Goal: Transaction & Acquisition: Purchase product/service

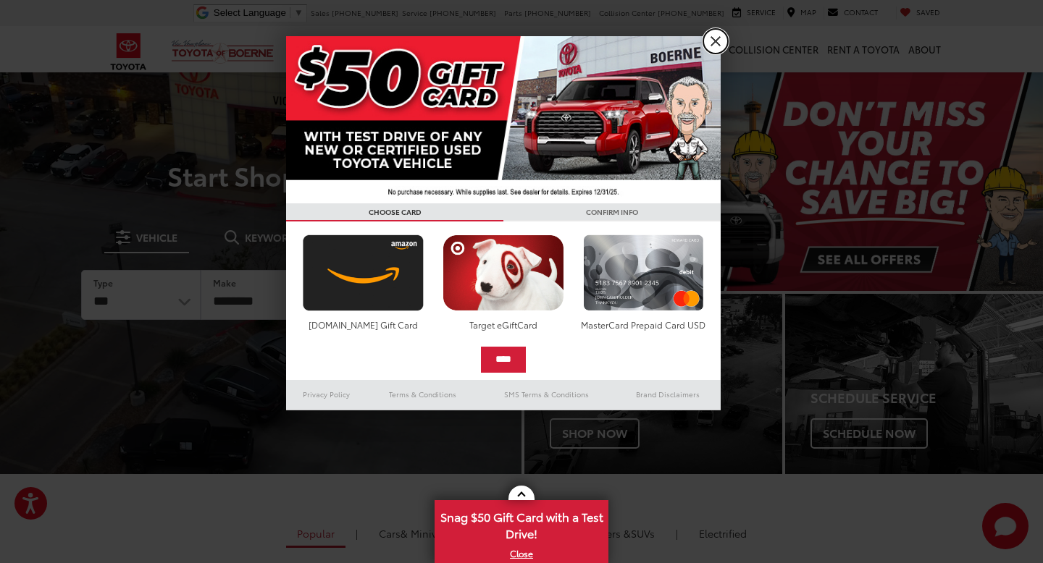
click at [711, 38] on link "X" at bounding box center [715, 41] width 25 height 25
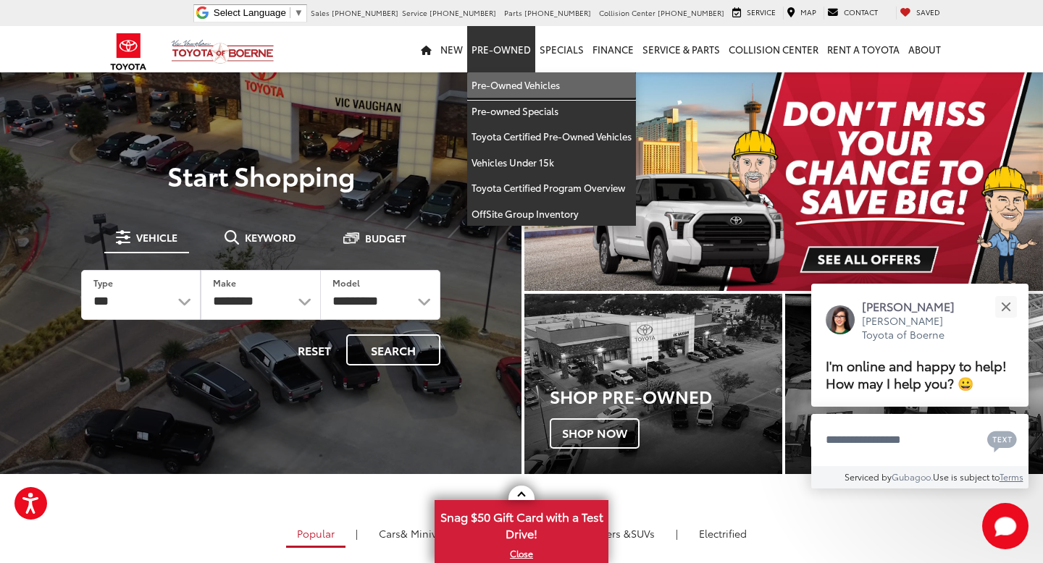
click at [522, 91] on link "Pre-Owned Vehicles" at bounding box center [551, 85] width 169 height 26
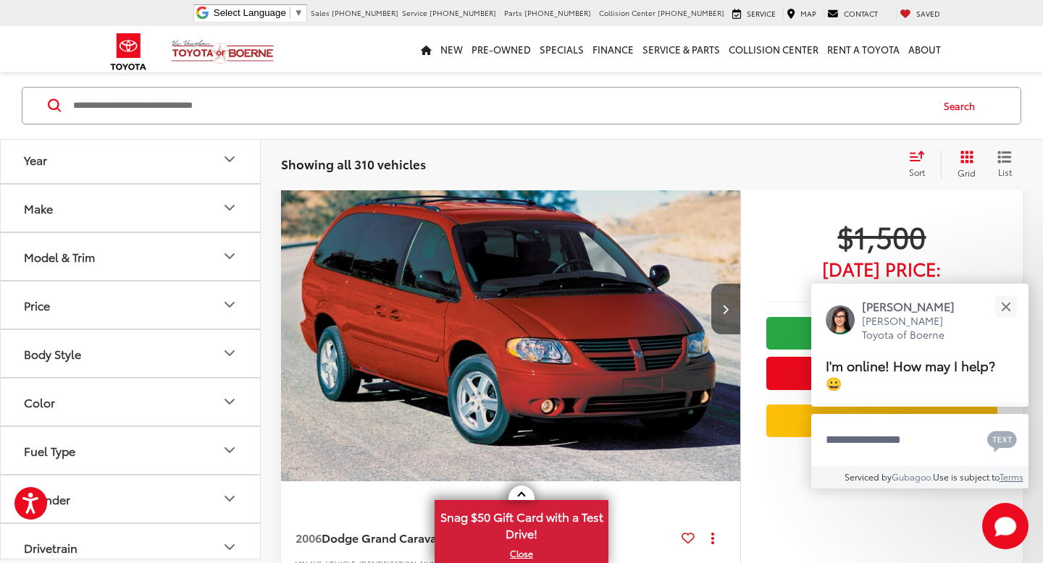
scroll to position [178, 0]
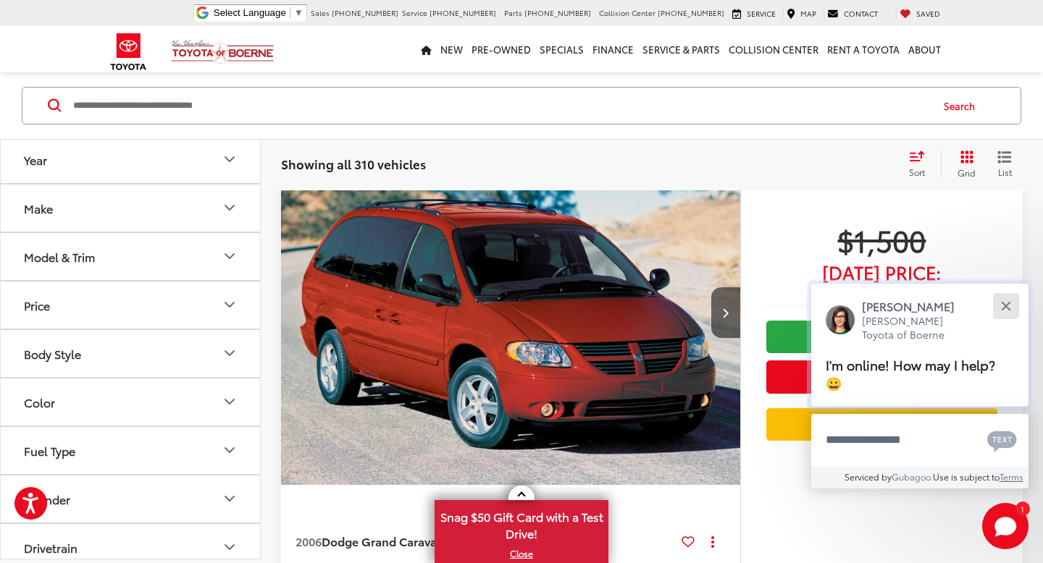
click at [1002, 322] on button "Close" at bounding box center [1005, 306] width 31 height 31
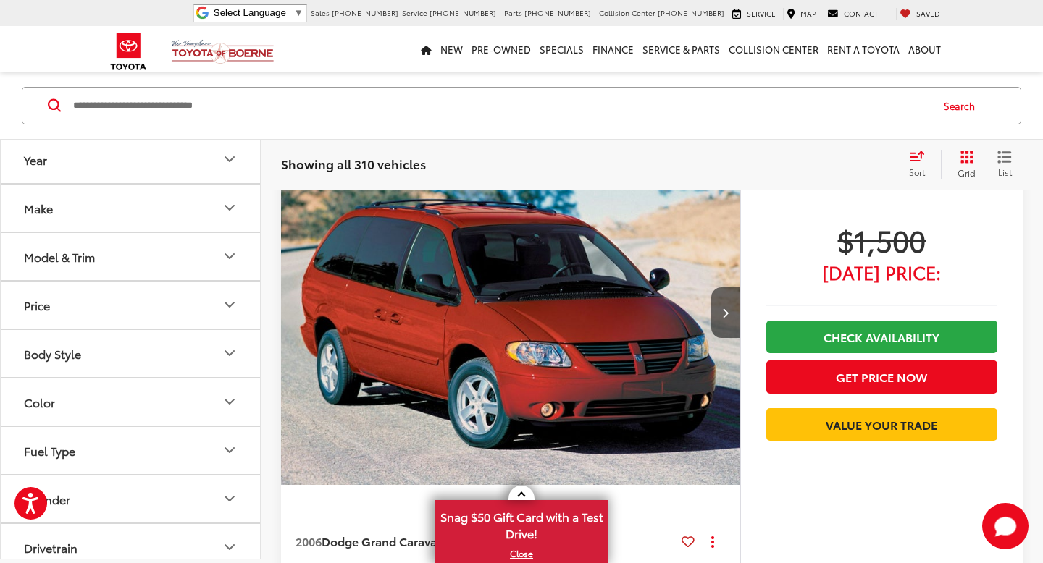
scroll to position [126, 0]
click at [920, 159] on icon "Select sort value" at bounding box center [917, 156] width 16 height 11
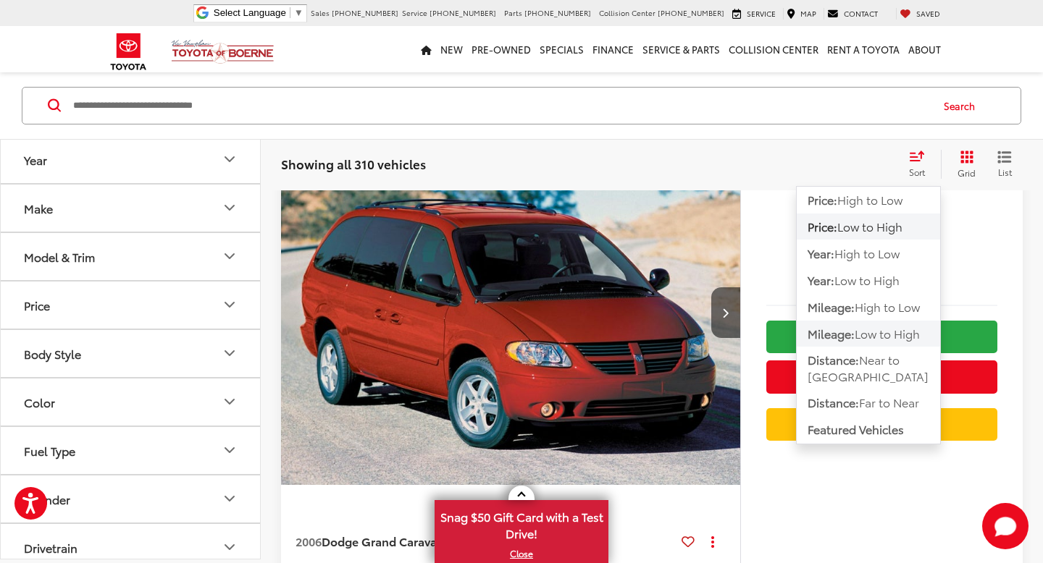
scroll to position [178, 0]
click at [876, 146] on div "Showing all 310 vehicles Clear All + 0 test Sort Price: High to Low Price: Low …" at bounding box center [652, 164] width 782 height 52
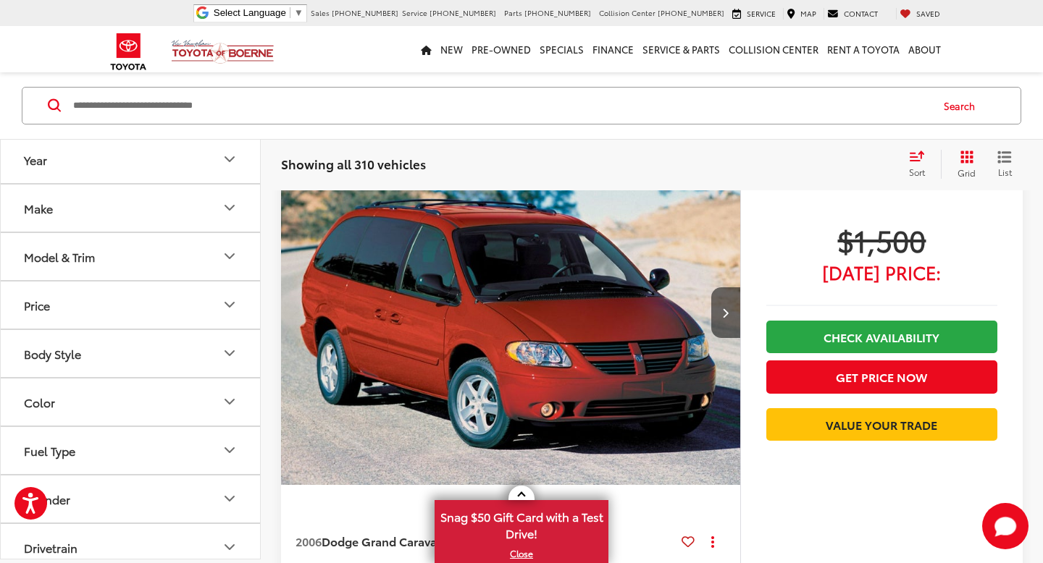
click at [218, 169] on button "Year" at bounding box center [131, 159] width 261 height 47
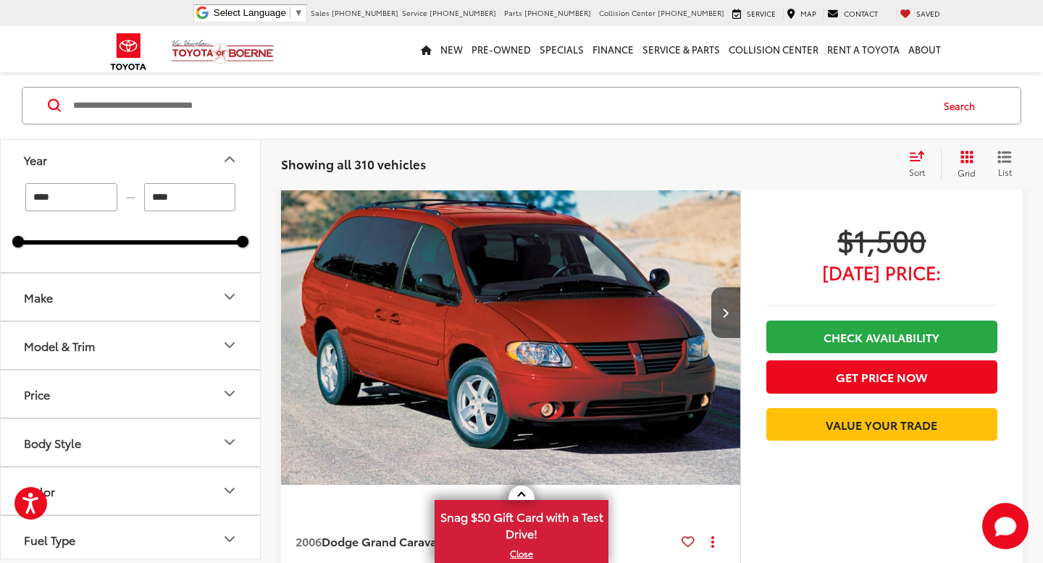
scroll to position [126, 0]
click at [83, 196] on input "****" at bounding box center [71, 197] width 92 height 28
type input "****"
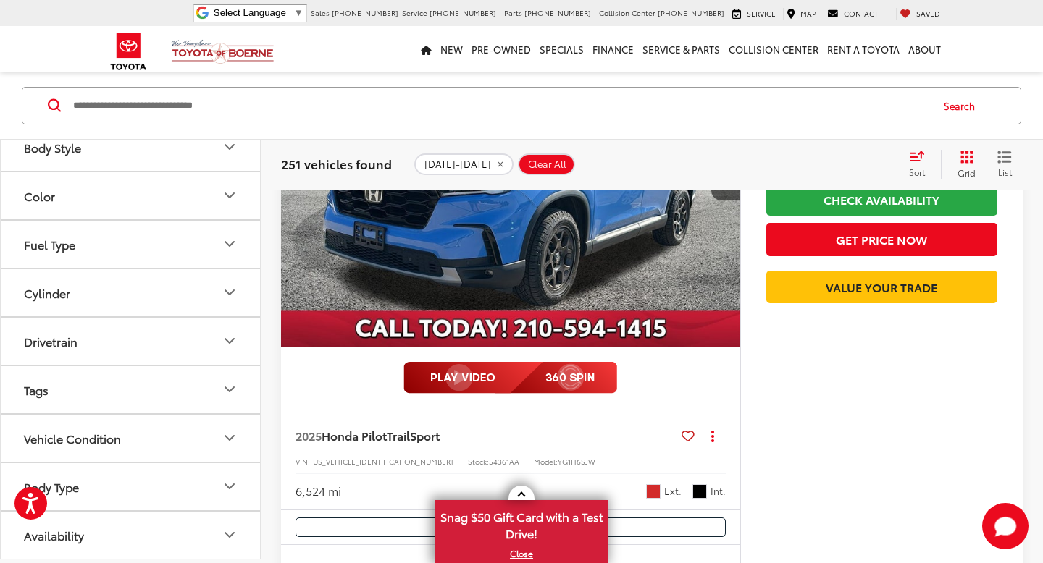
scroll to position [325, 0]
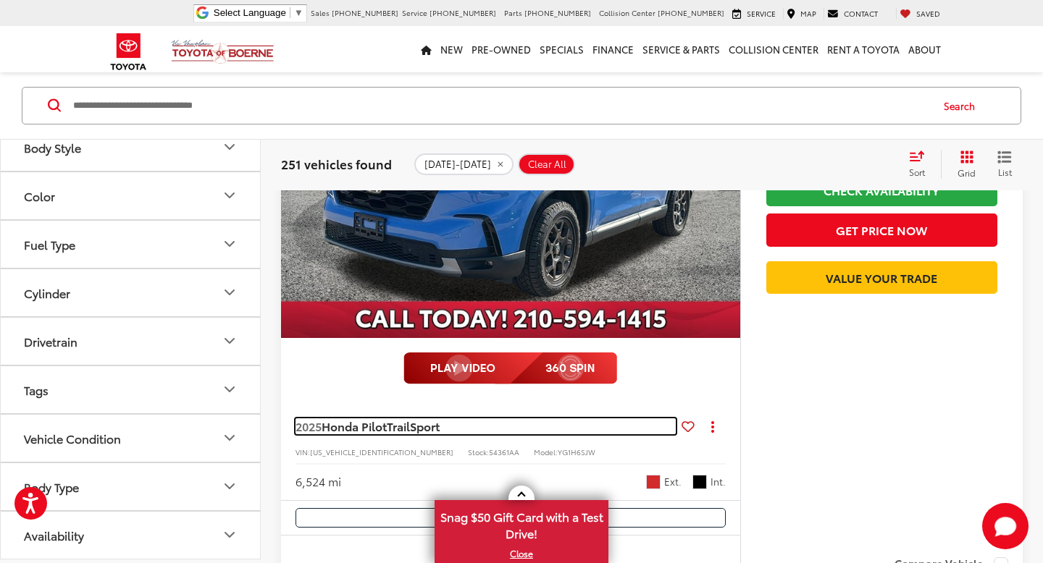
click at [419, 424] on span "TrailSport" at bounding box center [413, 426] width 53 height 17
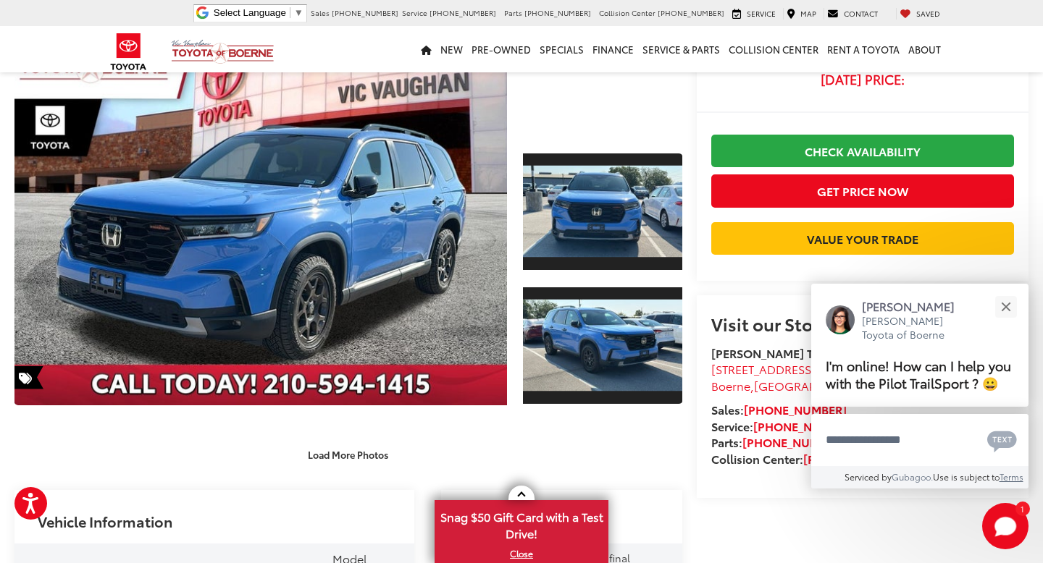
scroll to position [125, 0]
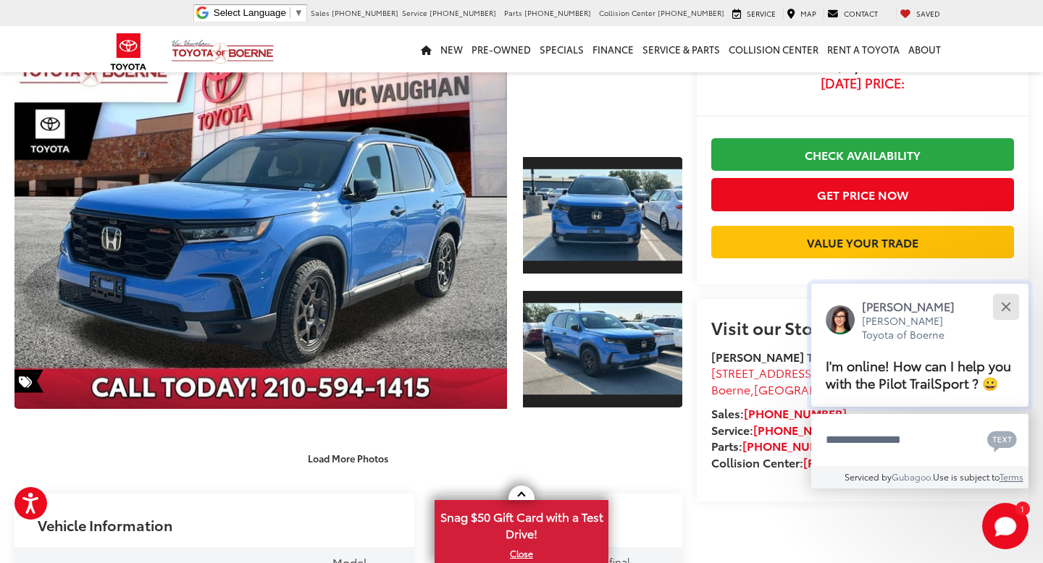
click at [1009, 307] on button "Close" at bounding box center [1005, 306] width 31 height 31
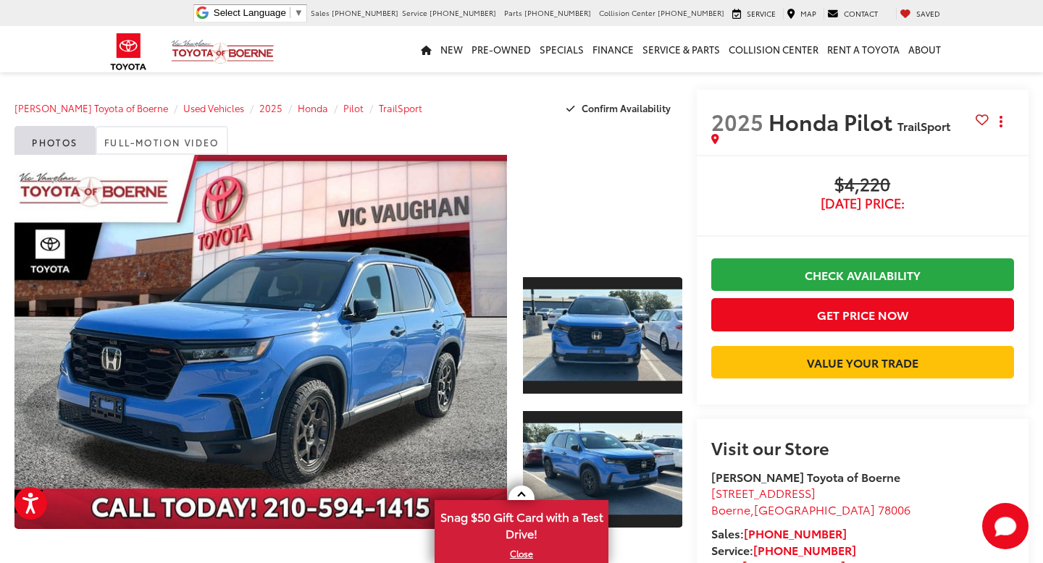
scroll to position [0, 0]
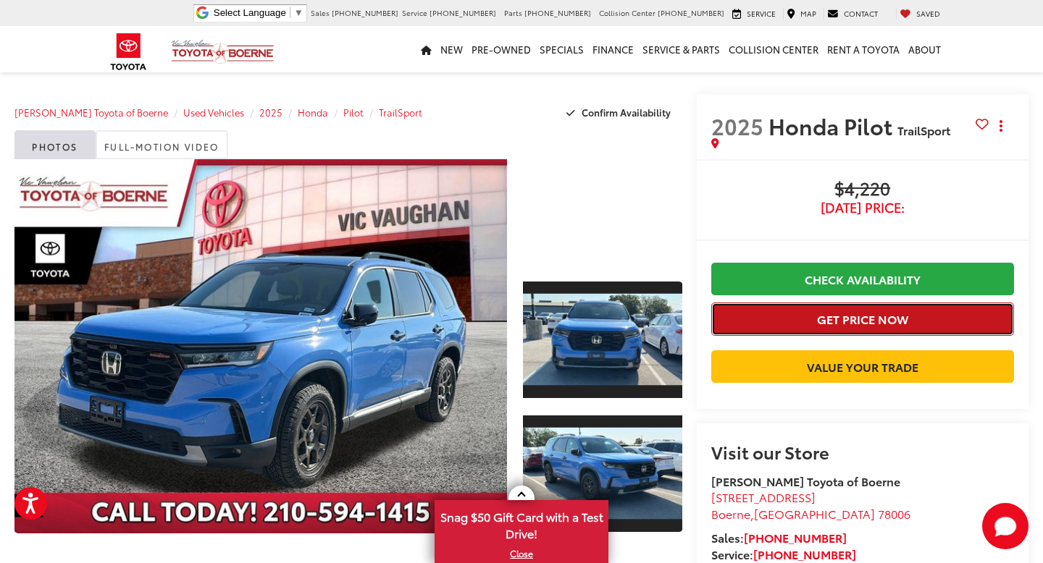
click at [912, 323] on button "Get Price Now" at bounding box center [862, 319] width 303 height 33
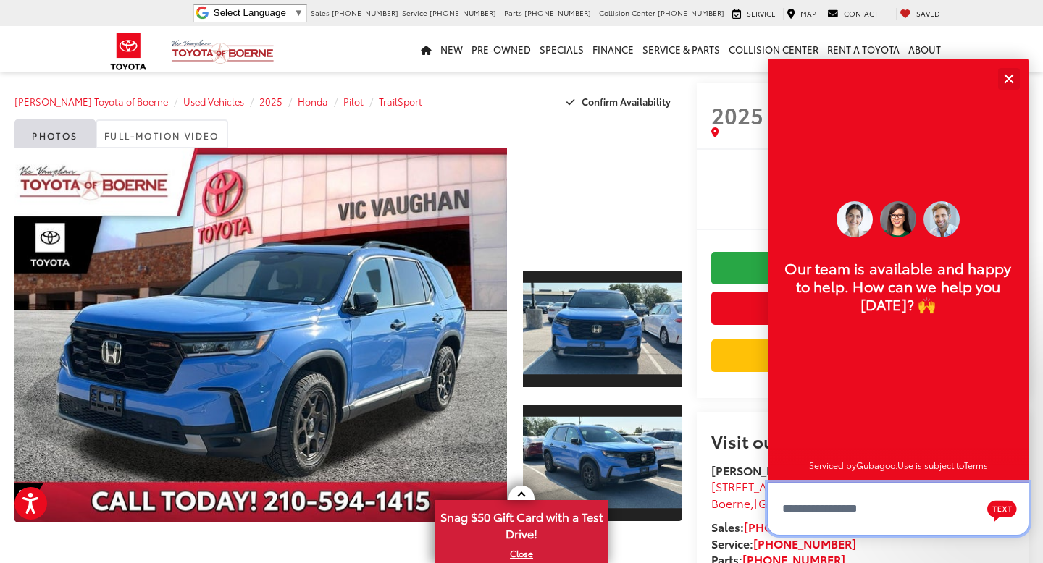
scroll to position [5, 0]
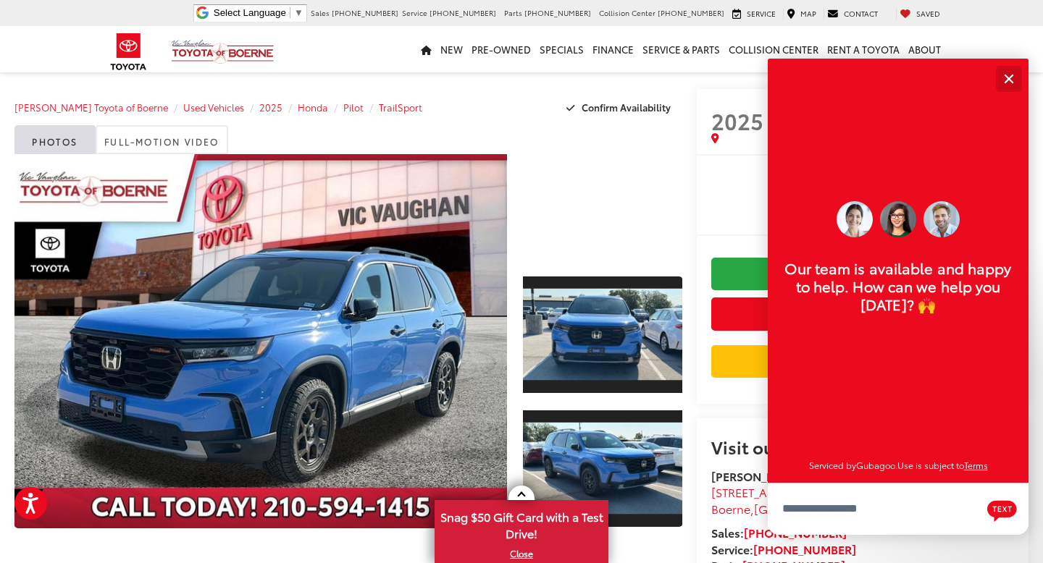
click at [1007, 76] on button "Close" at bounding box center [1008, 78] width 31 height 31
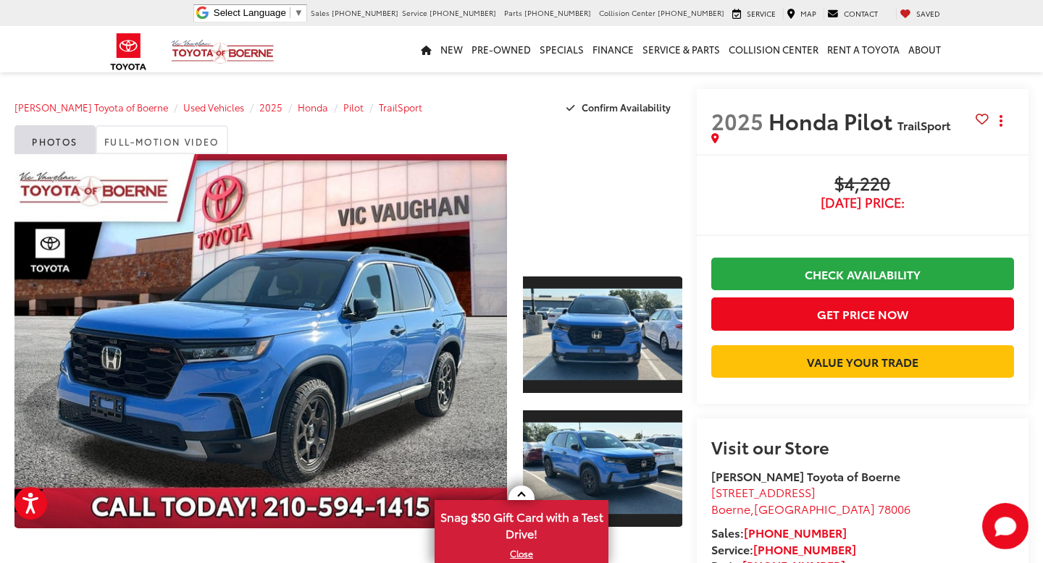
click at [886, 183] on span "$4,220" at bounding box center [862, 185] width 303 height 22
click at [999, 127] on button "Actions" at bounding box center [1000, 120] width 25 height 25
click at [822, 182] on span "$4,220" at bounding box center [862, 185] width 303 height 22
click at [605, 199] on div at bounding box center [602, 207] width 159 height 106
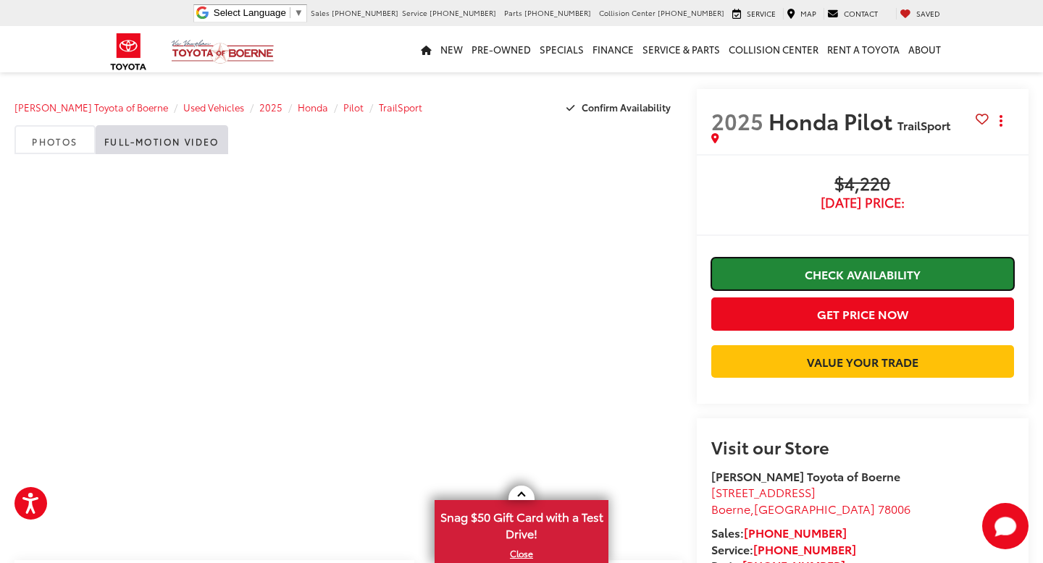
click at [862, 269] on link "Check Availability" at bounding box center [862, 274] width 303 height 33
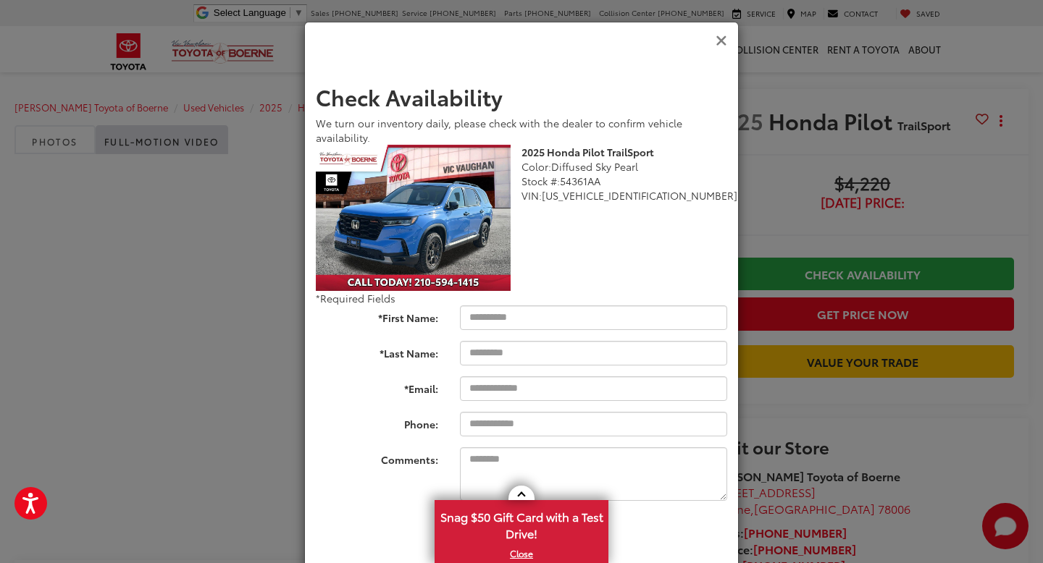
click at [720, 43] on icon "Close" at bounding box center [721, 40] width 12 height 15
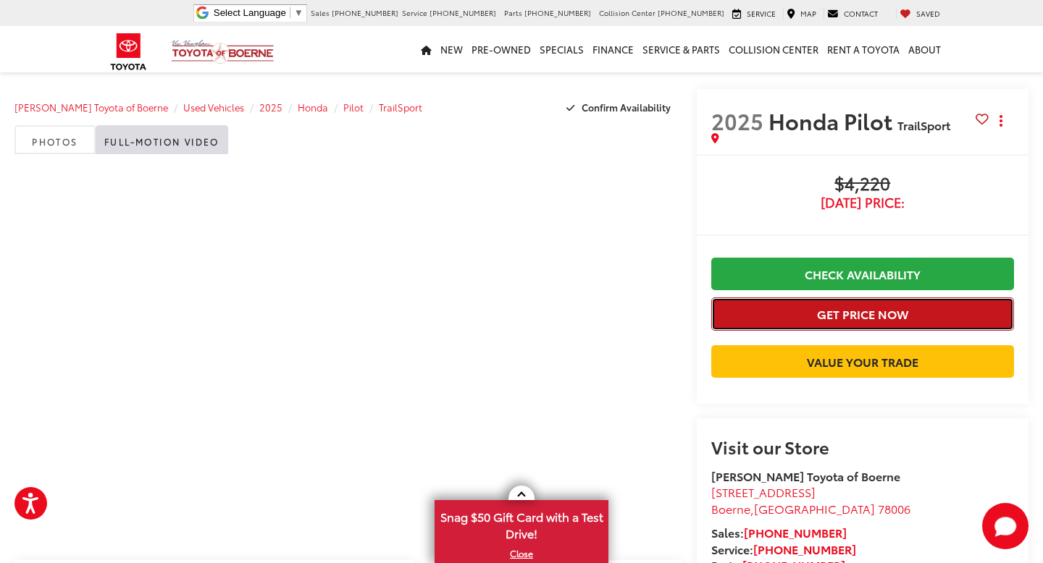
click at [889, 315] on button "Get Price Now" at bounding box center [862, 314] width 303 height 33
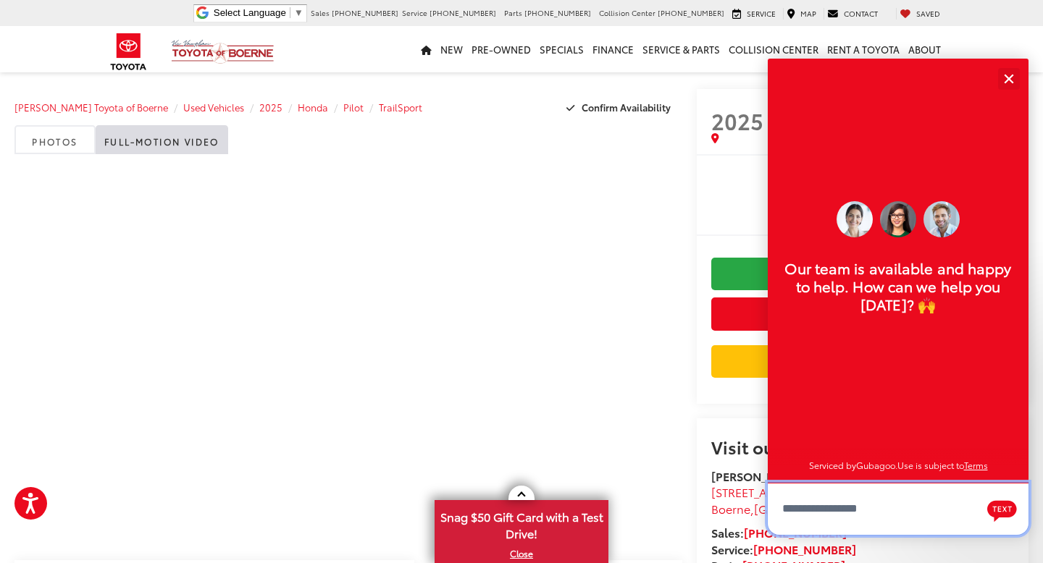
scroll to position [17, 0]
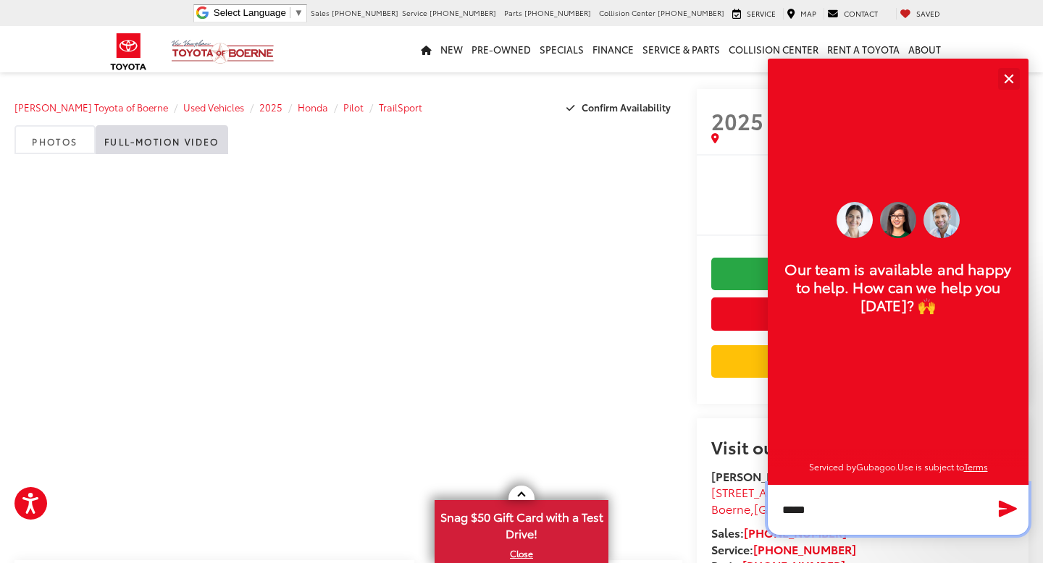
type textarea "*****"
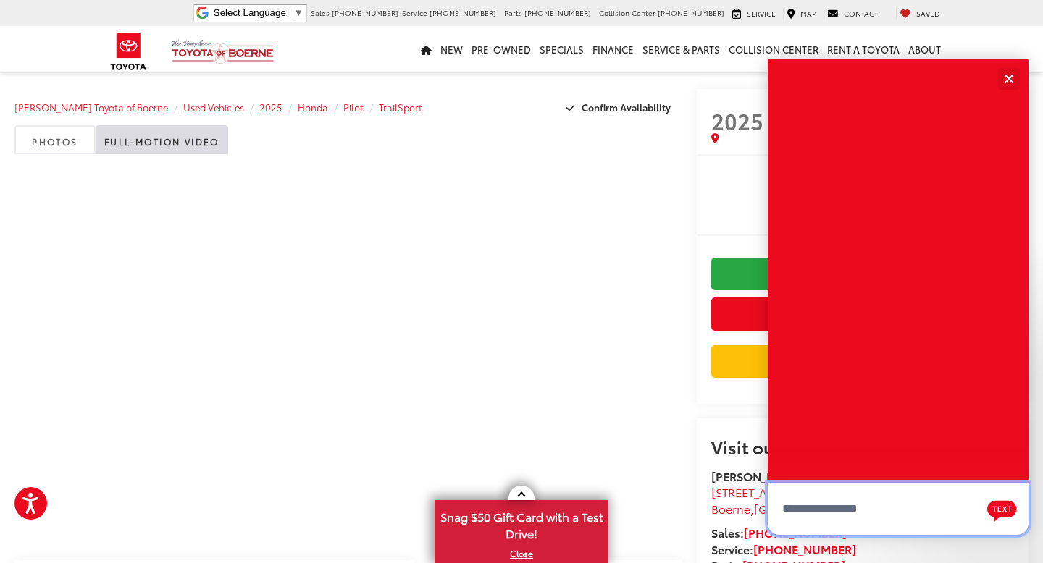
scroll to position [0, 0]
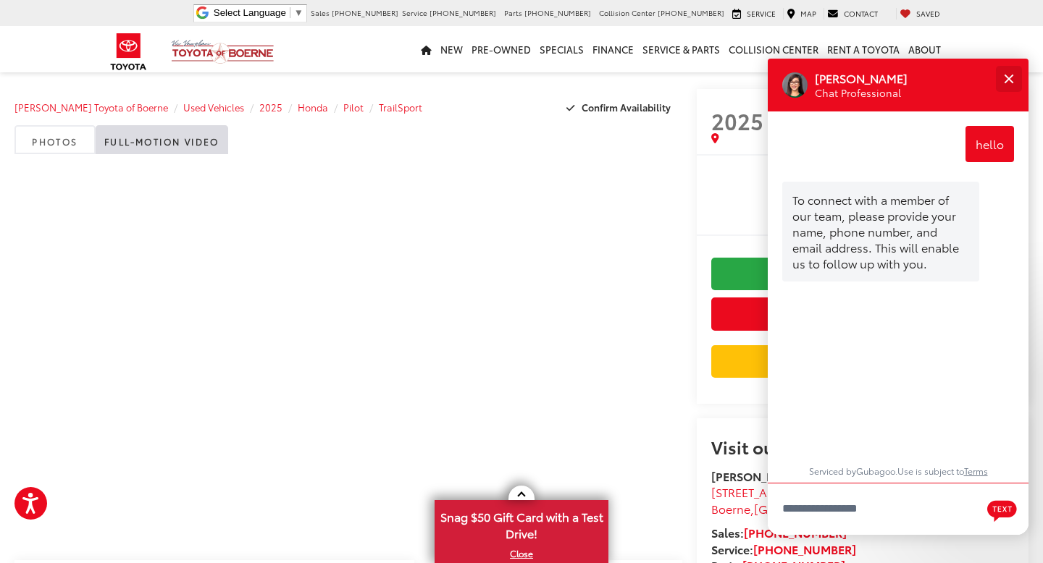
click at [1010, 72] on button "Close" at bounding box center [1008, 78] width 31 height 31
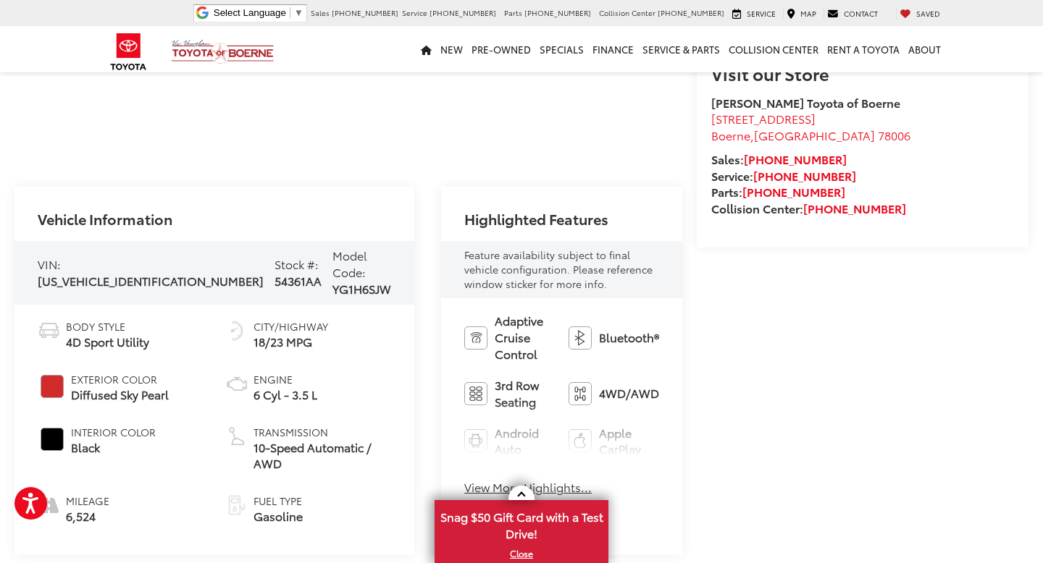
scroll to position [388, 0]
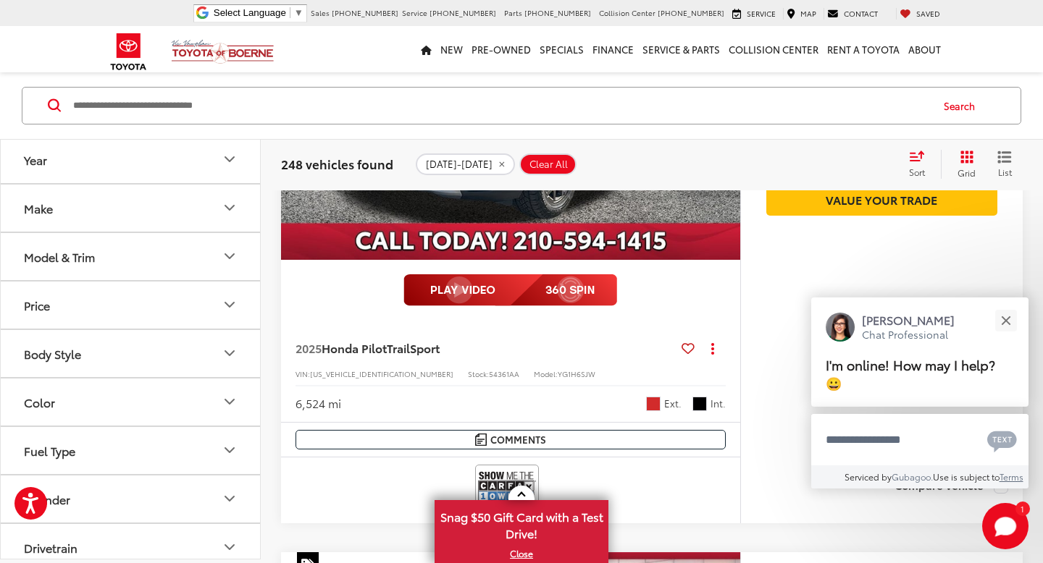
scroll to position [356, 0]
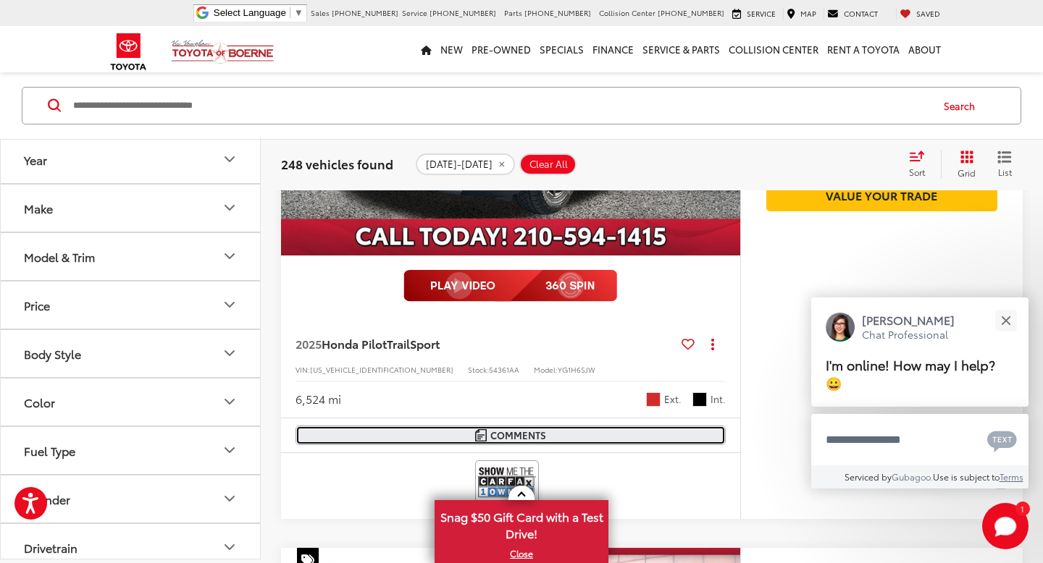
click at [542, 434] on span "Comments" at bounding box center [518, 436] width 56 height 14
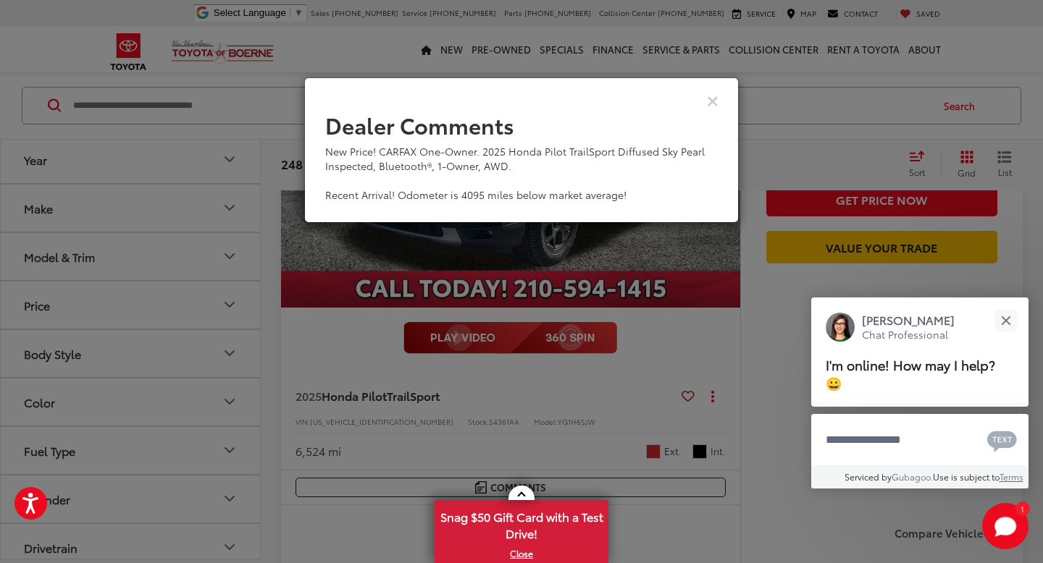
scroll to position [408, 0]
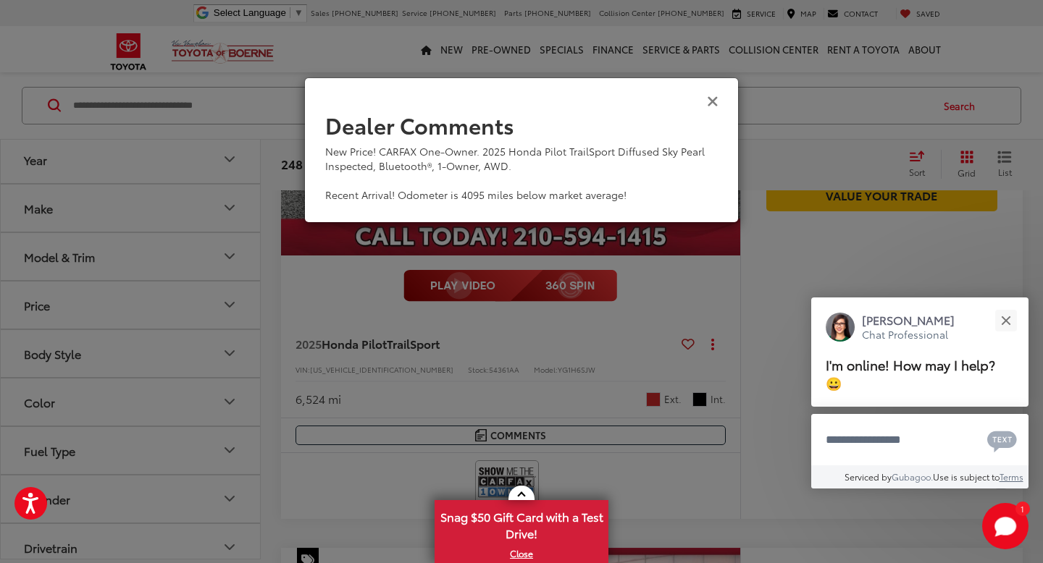
click at [710, 101] on icon "Close" at bounding box center [713, 100] width 12 height 15
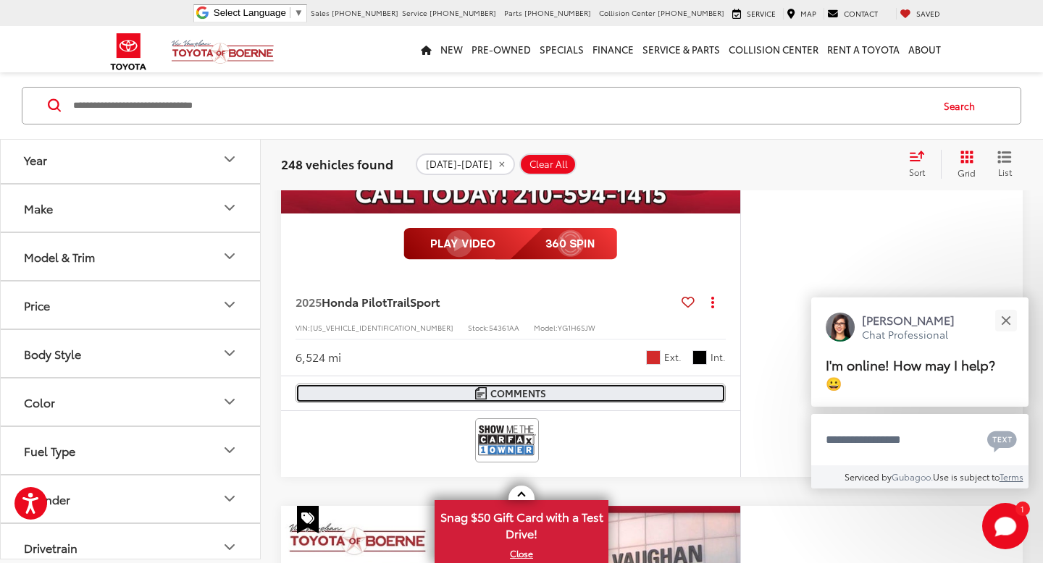
scroll to position [453, 0]
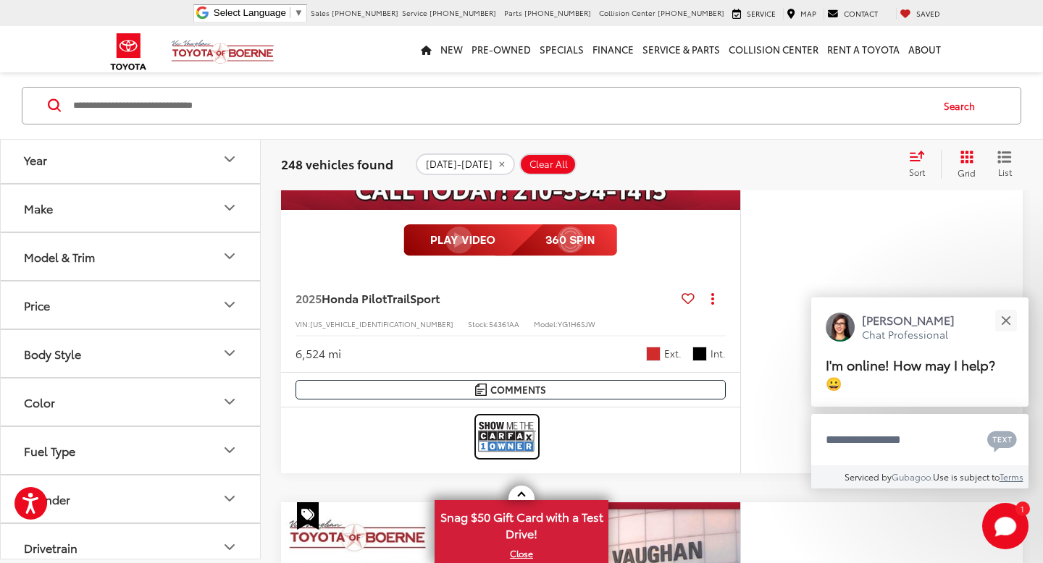
click at [511, 424] on img at bounding box center [507, 437] width 58 height 38
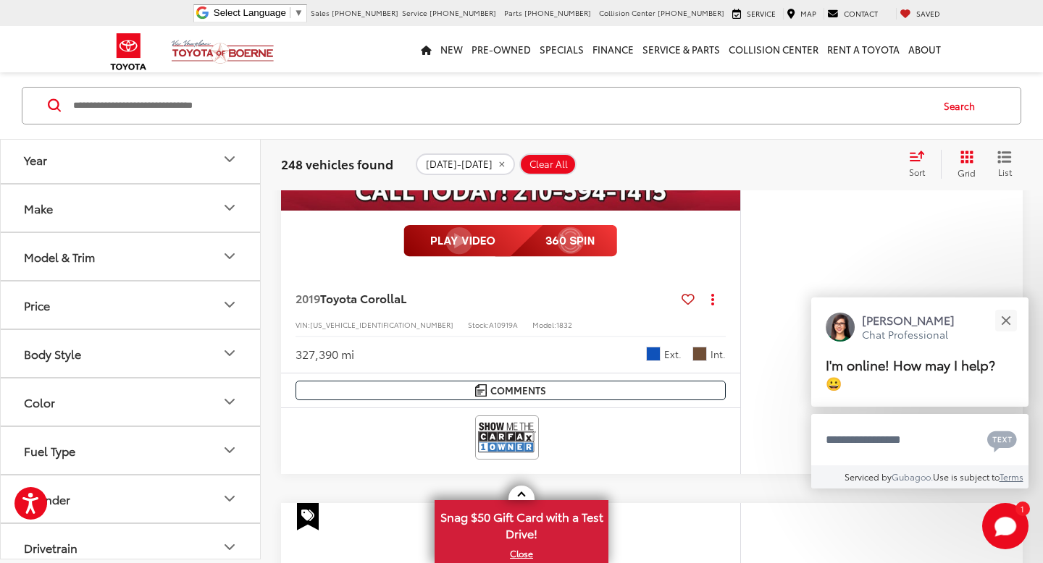
scroll to position [1091, 0]
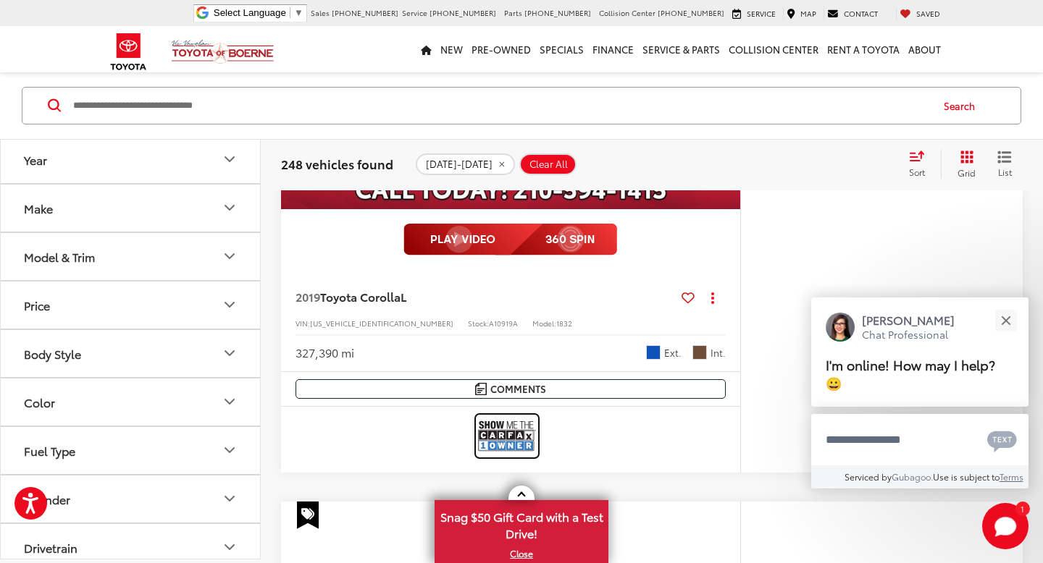
click at [525, 434] on img at bounding box center [507, 436] width 58 height 38
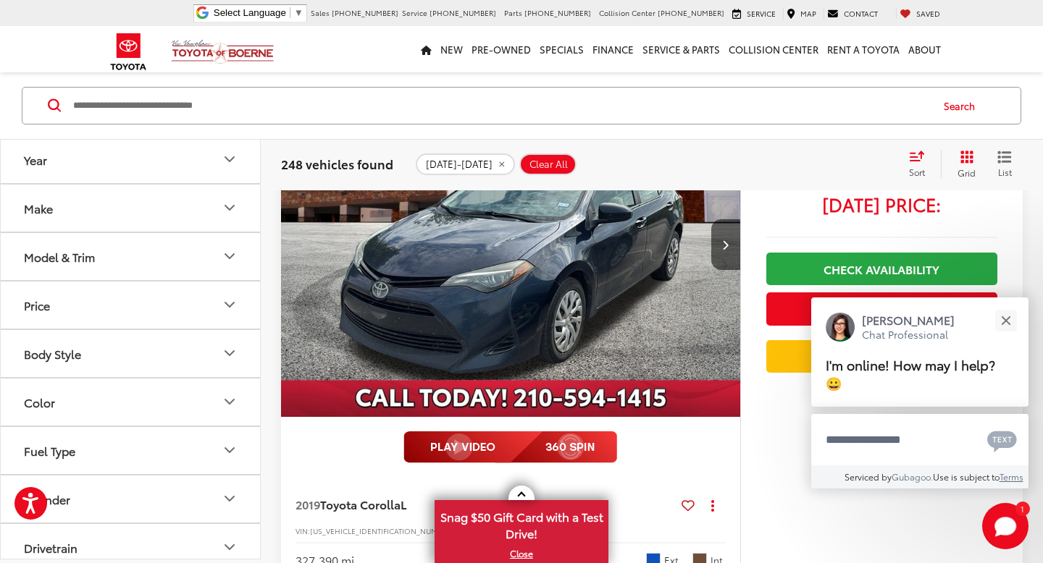
scroll to position [850, 0]
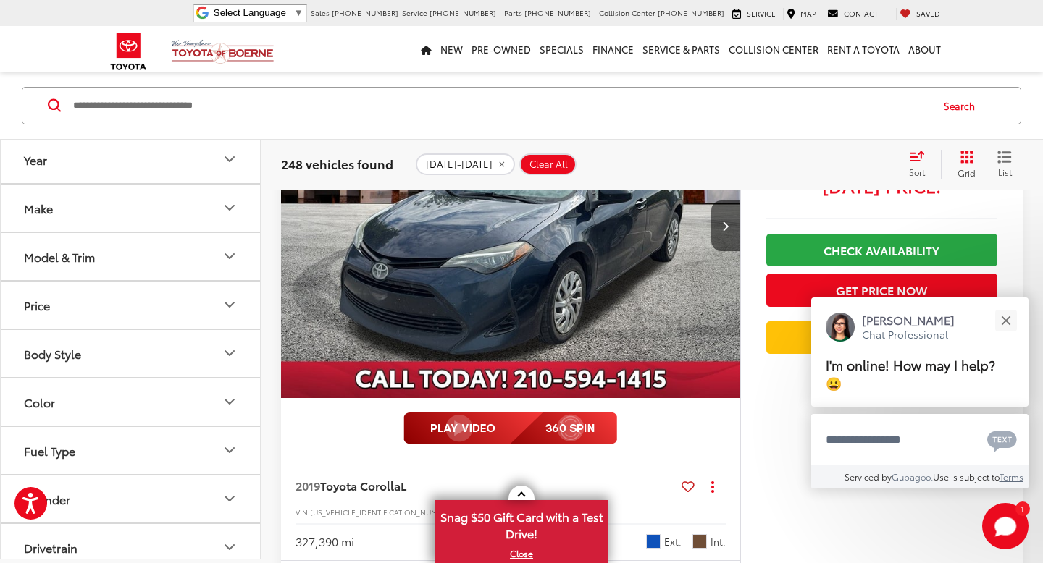
click at [600, 291] on img "2019 Toyota Corolla L 0" at bounding box center [510, 227] width 461 height 346
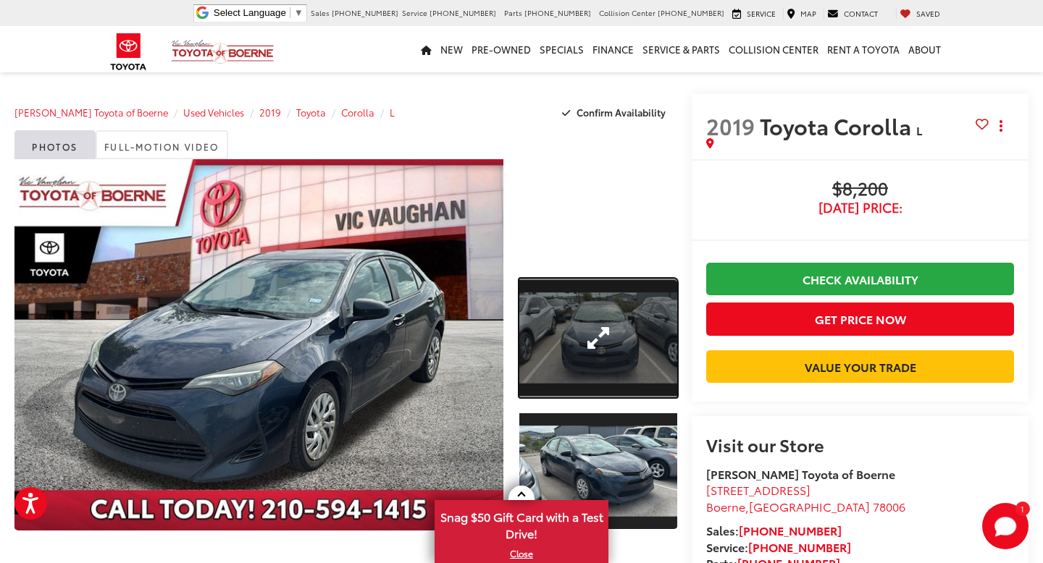
click at [531, 320] on link "Expand Photo 1" at bounding box center [598, 338] width 158 height 119
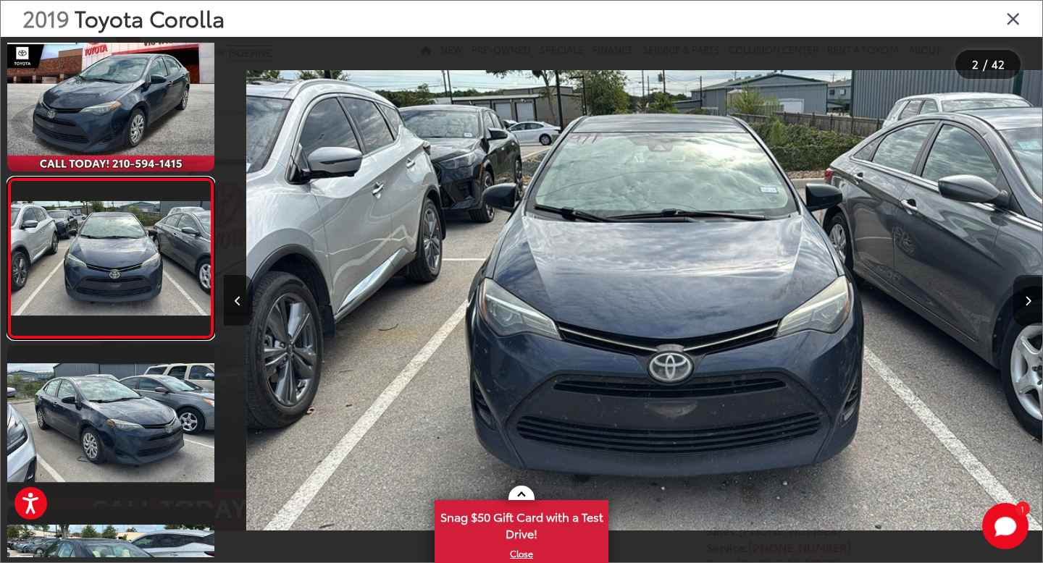
scroll to position [0, 818]
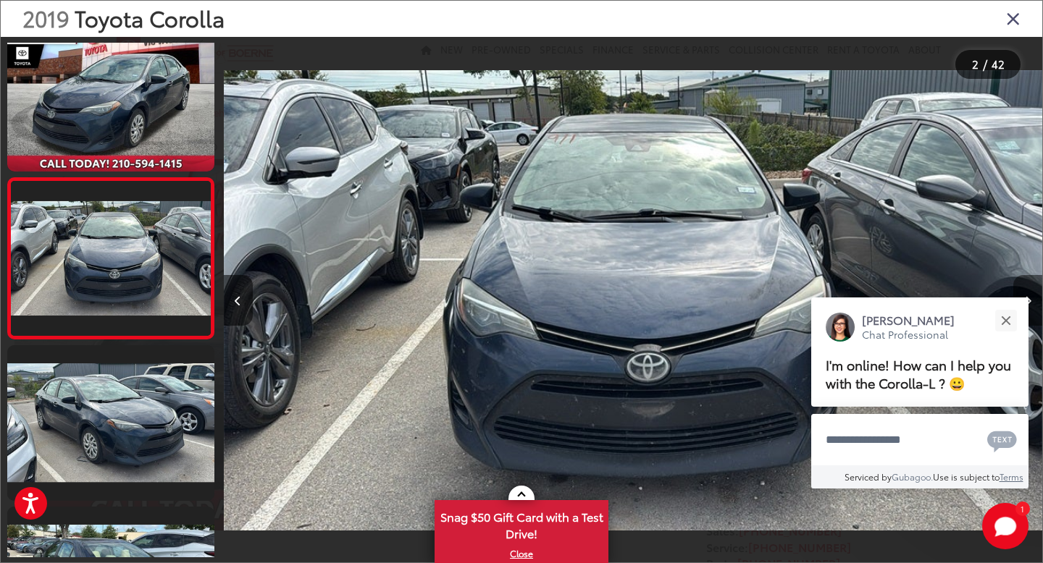
click at [1025, 308] on button "Next image" at bounding box center [1027, 300] width 29 height 51
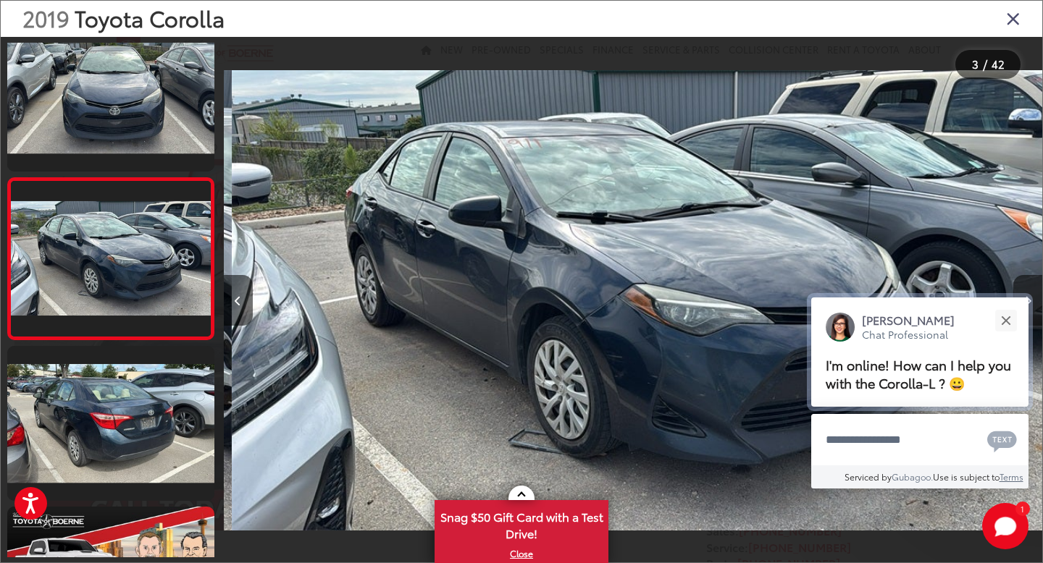
scroll to position [0, 1637]
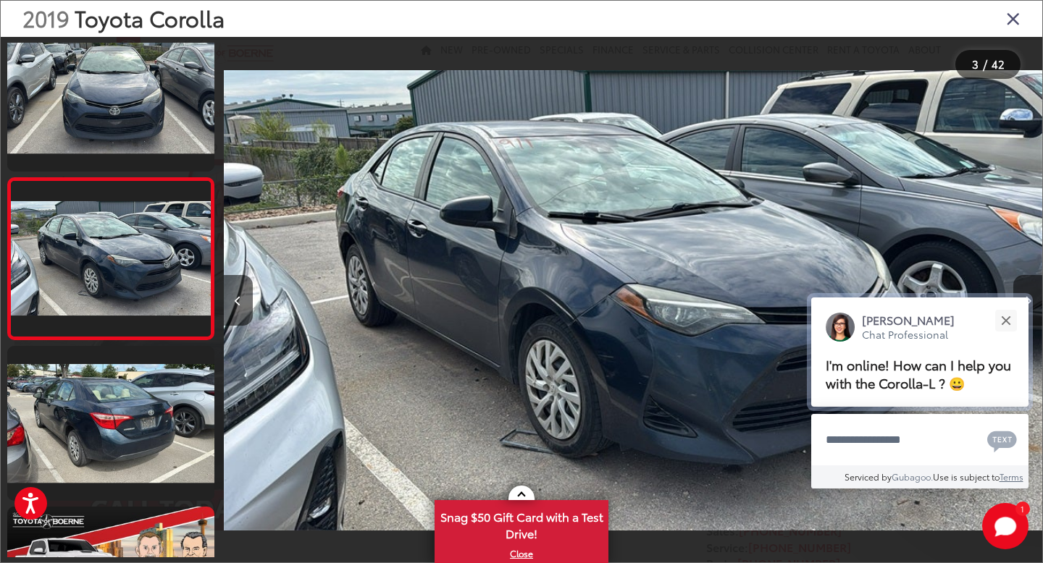
click at [1025, 308] on div "Jessica Chat Professional I'm online! How can I help you with the Corolla-L ? 😀" at bounding box center [919, 352] width 217 height 109
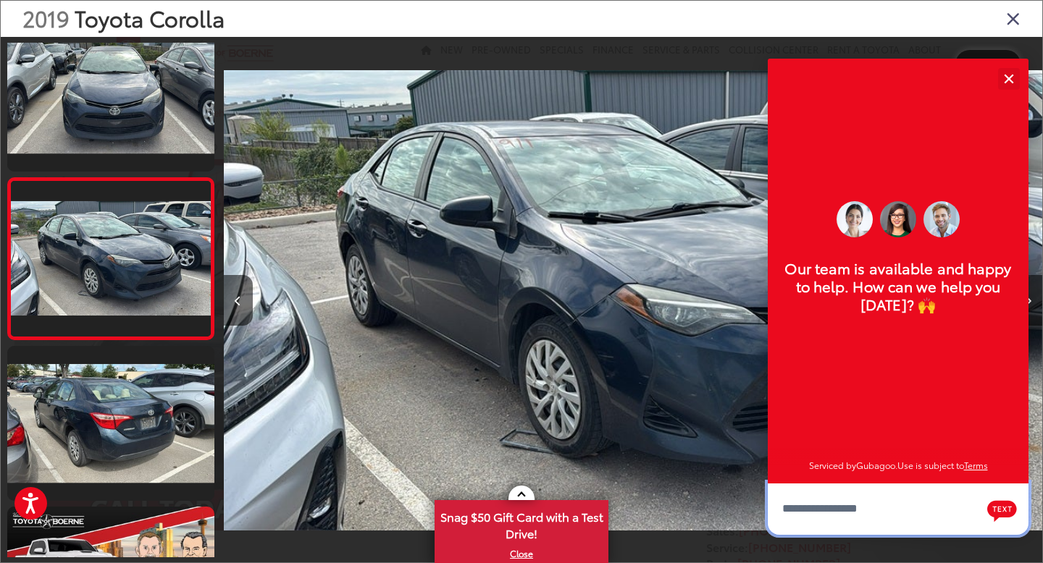
scroll to position [193, 0]
click at [1002, 85] on button "Close" at bounding box center [1008, 78] width 31 height 31
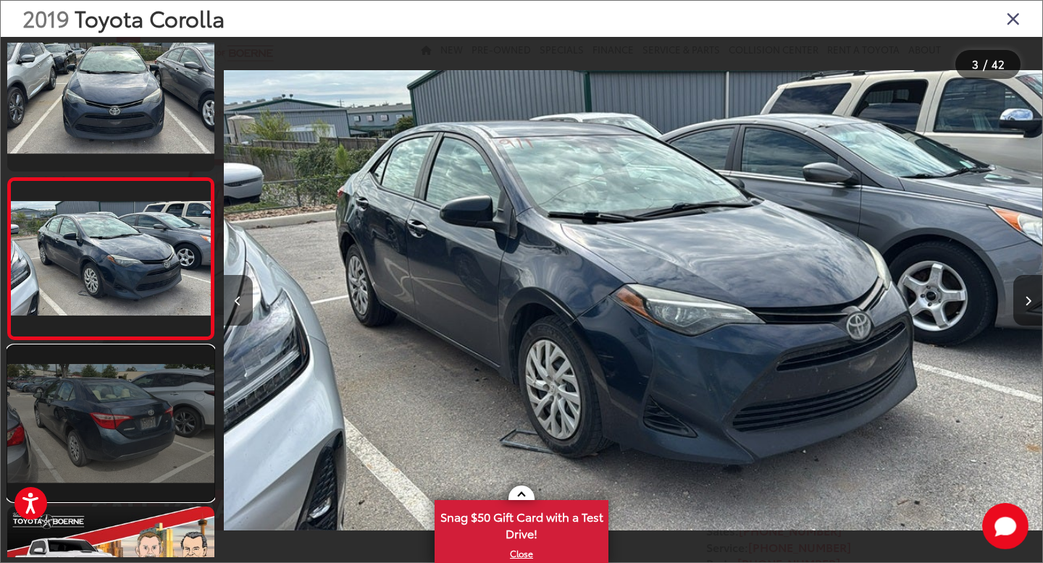
click at [159, 419] on link at bounding box center [110, 423] width 207 height 155
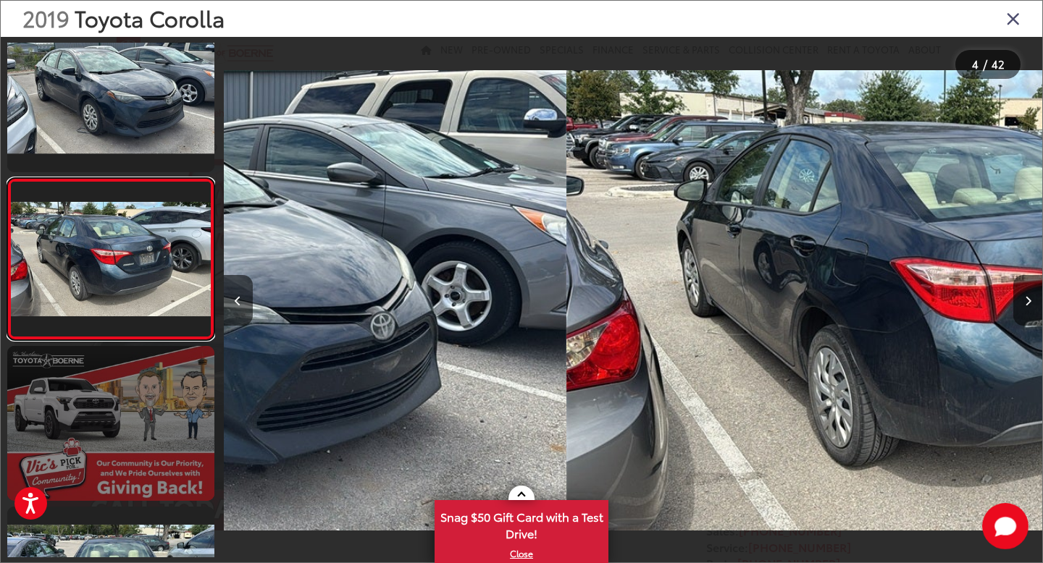
scroll to position [349, 0]
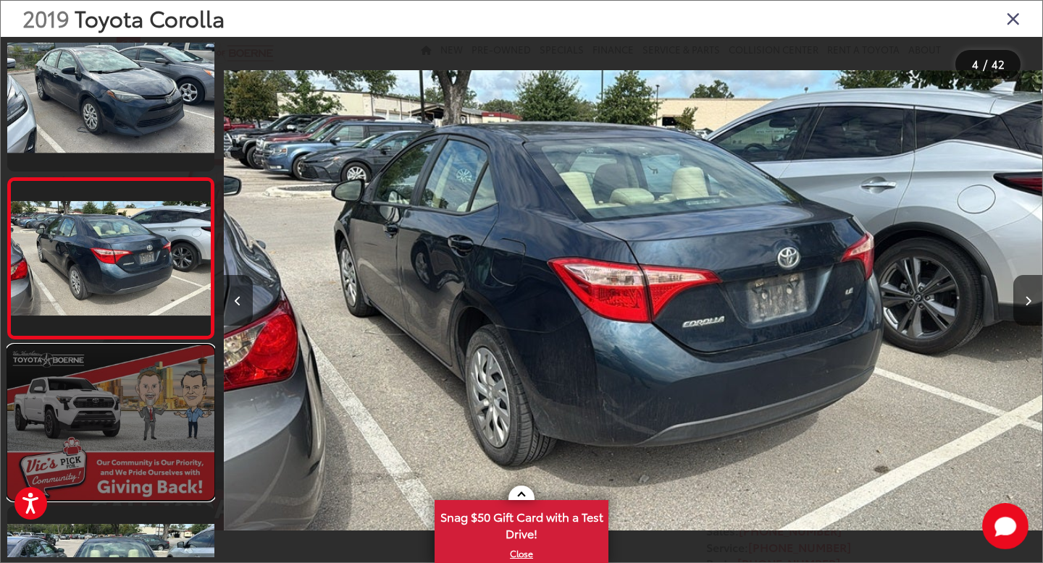
click at [152, 425] on link at bounding box center [110, 422] width 207 height 155
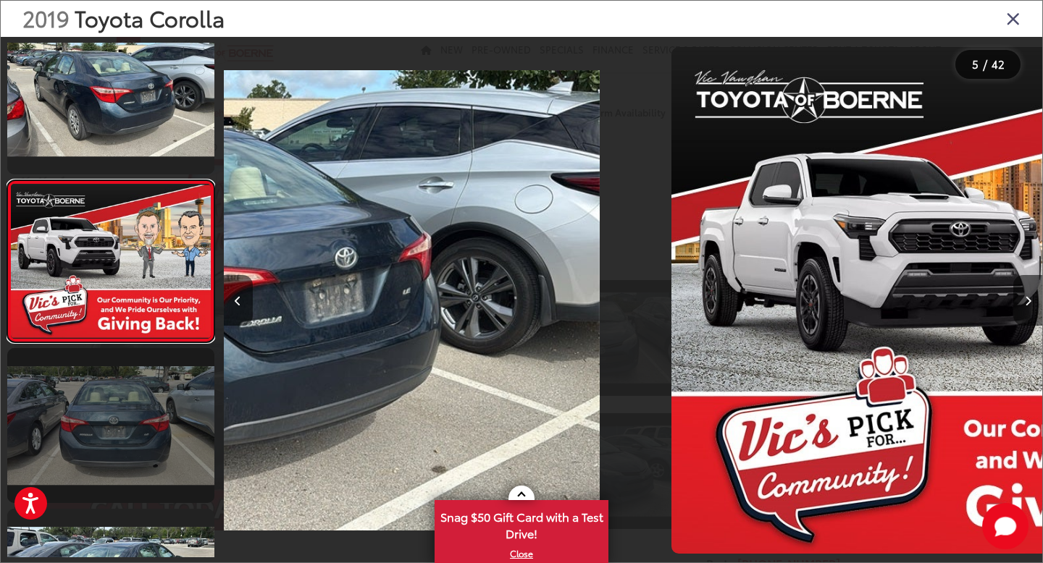
scroll to position [510, 0]
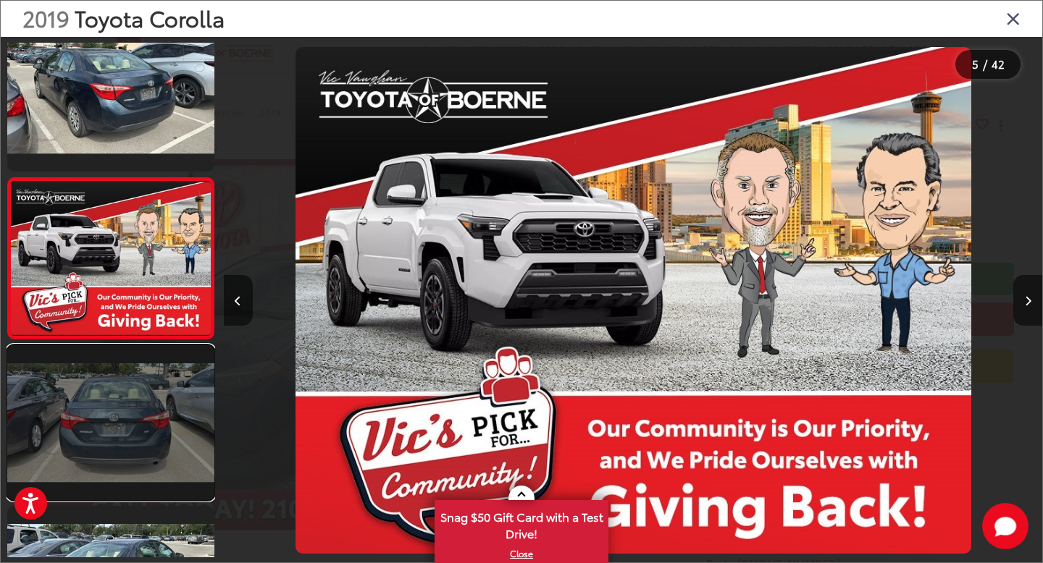
click at [151, 439] on link at bounding box center [110, 422] width 207 height 155
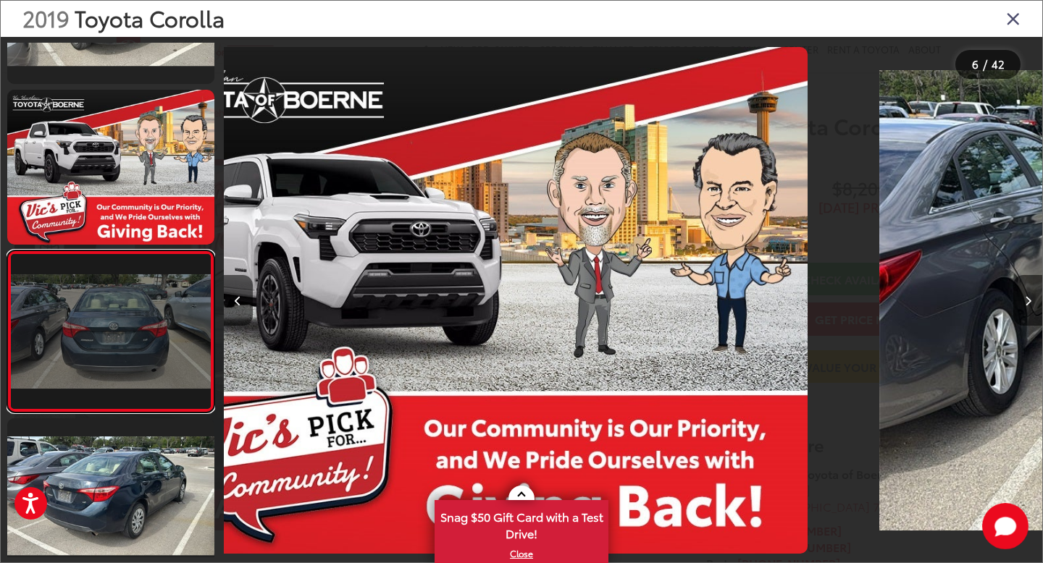
scroll to position [671, 0]
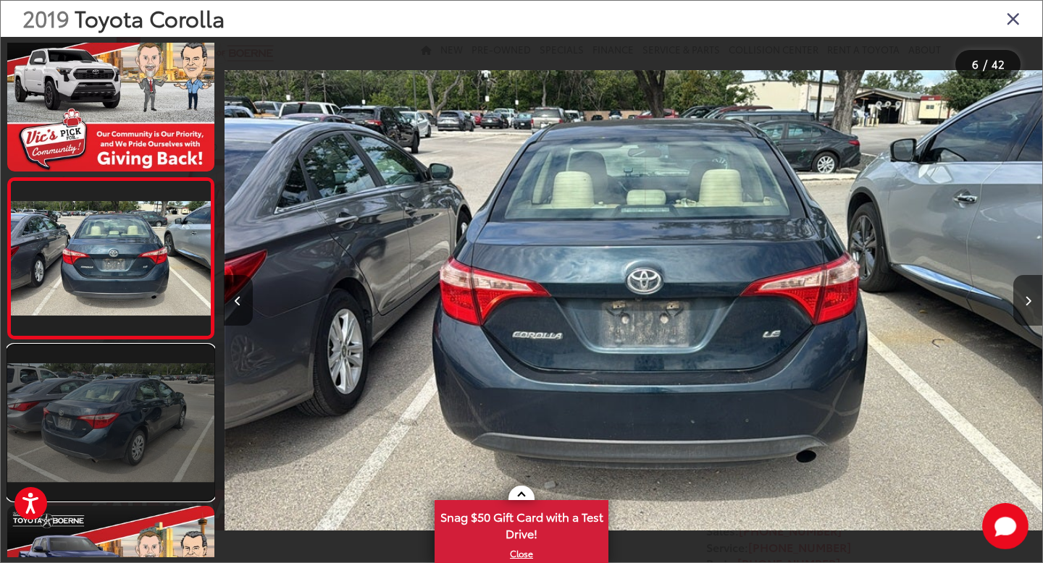
click at [151, 440] on link at bounding box center [110, 422] width 207 height 155
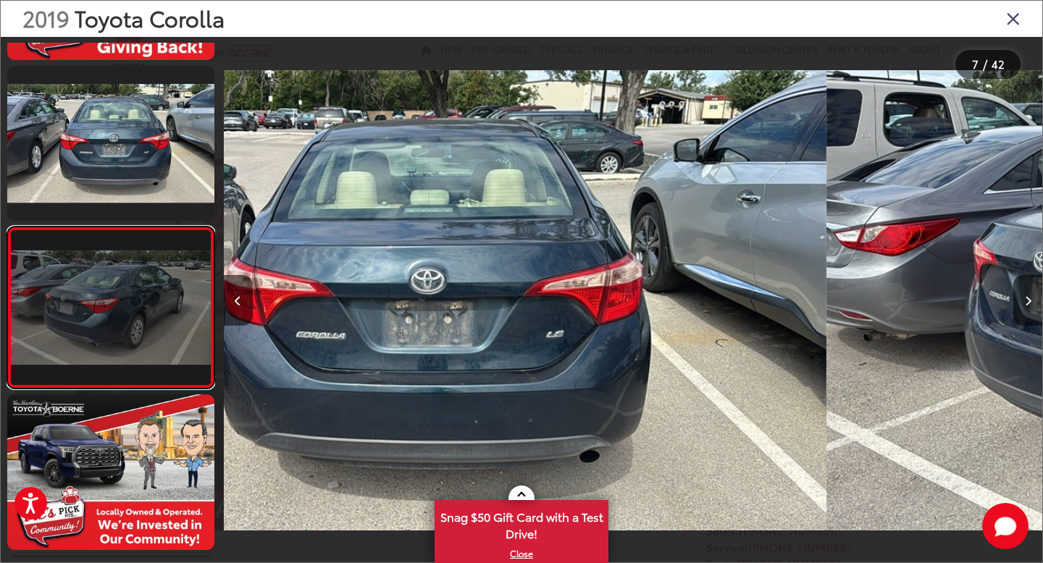
scroll to position [831, 0]
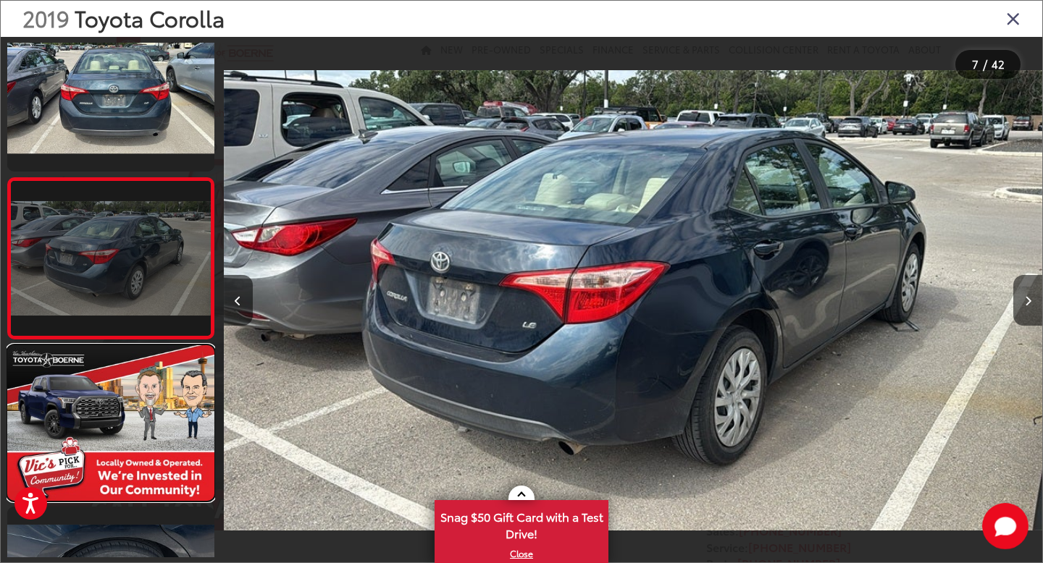
click at [151, 440] on link at bounding box center [110, 422] width 207 height 155
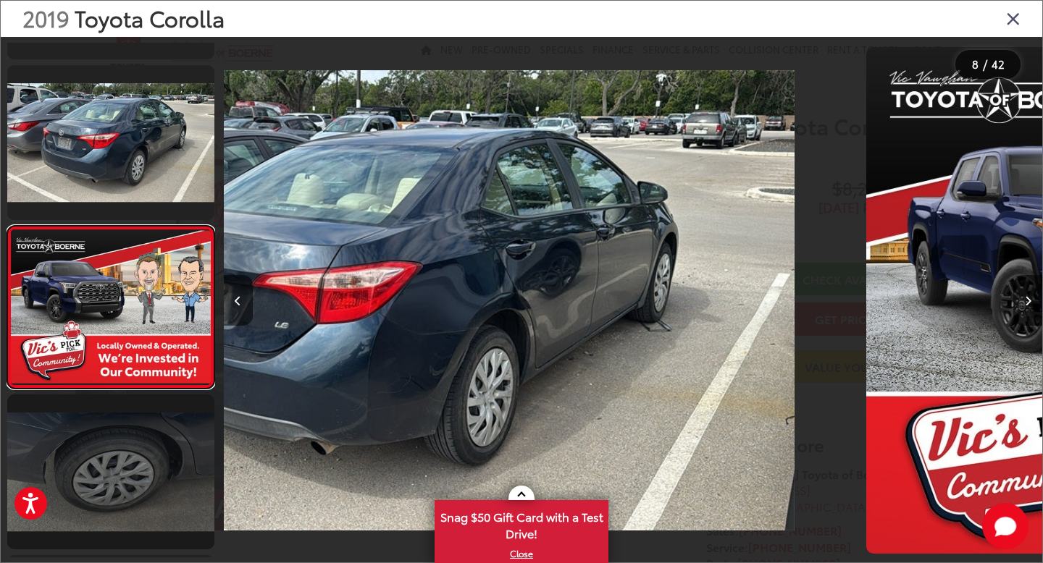
scroll to position [992, 0]
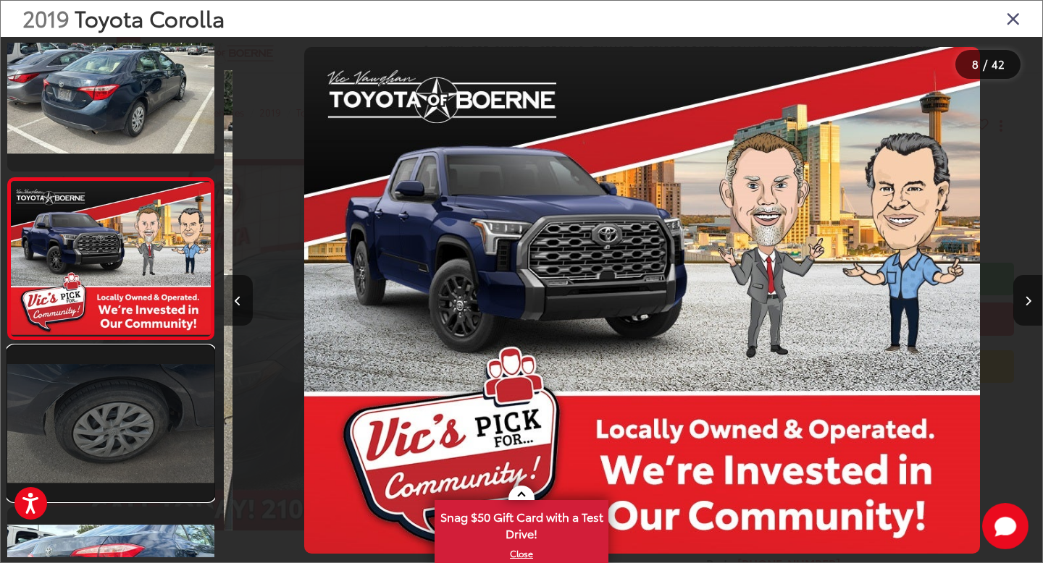
click at [151, 440] on link at bounding box center [110, 423] width 207 height 155
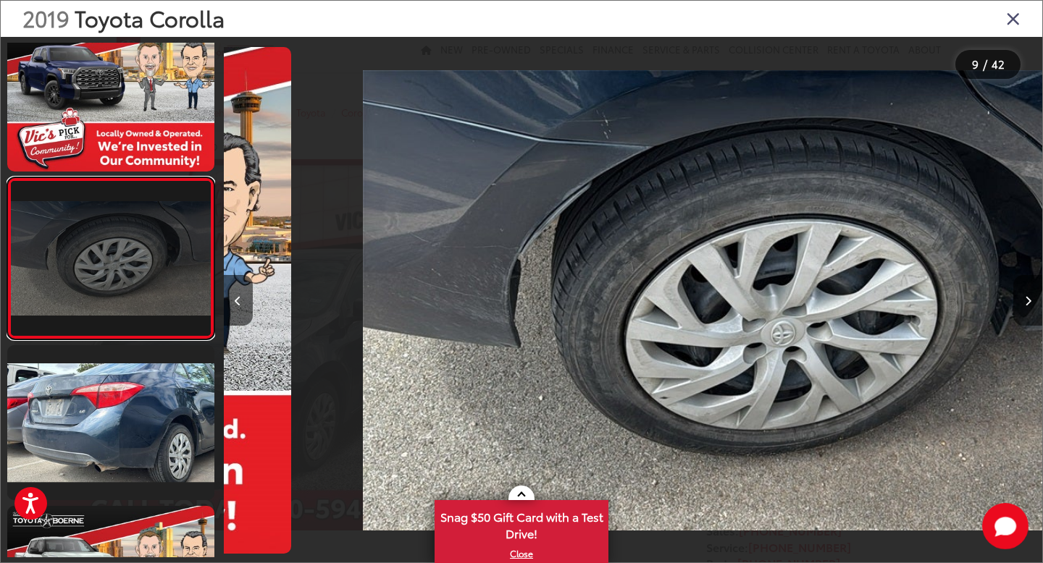
scroll to position [0, 0]
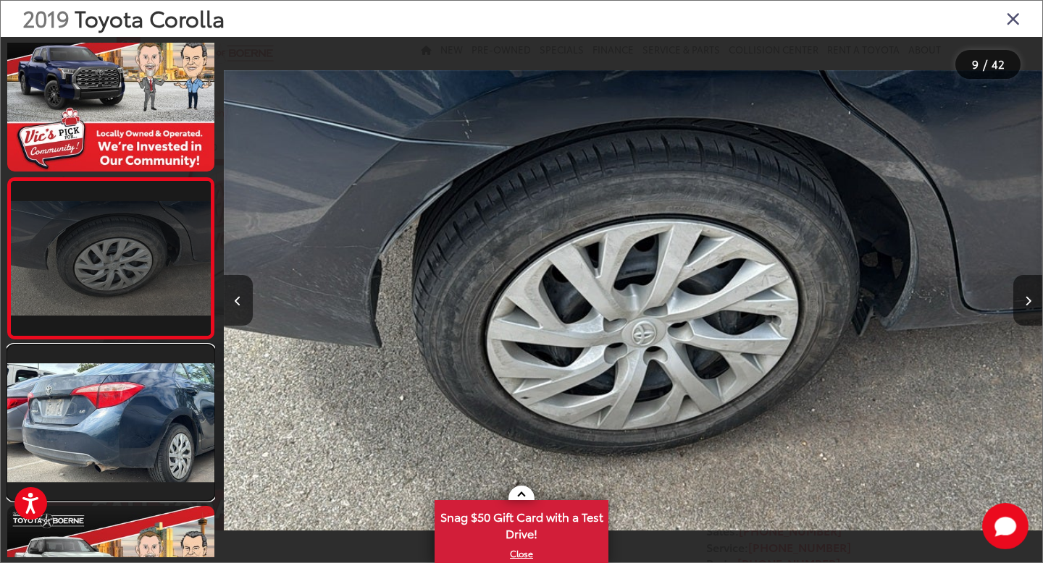
click at [151, 440] on link at bounding box center [110, 422] width 207 height 155
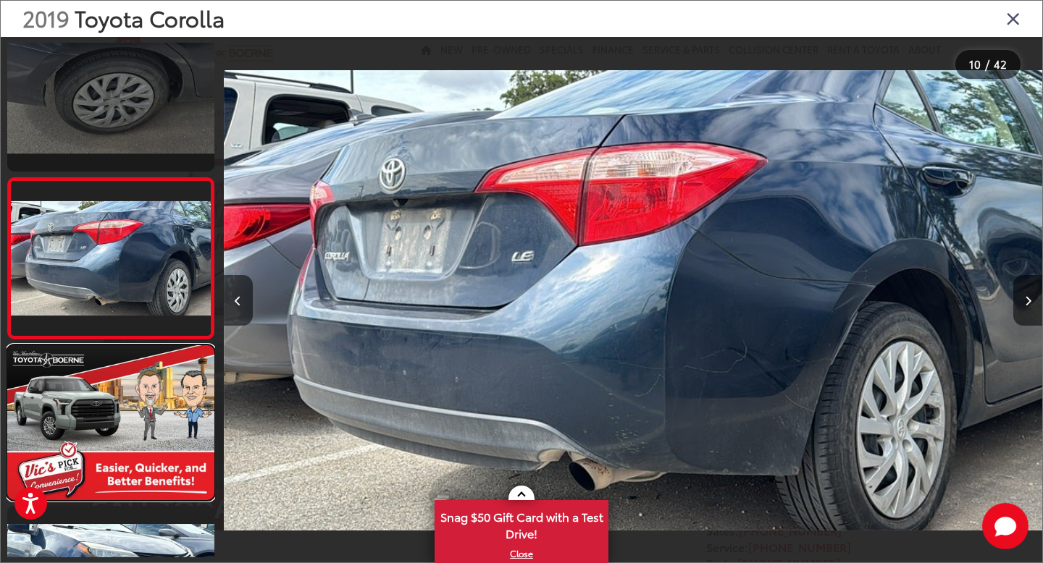
click at [151, 440] on link at bounding box center [110, 422] width 207 height 155
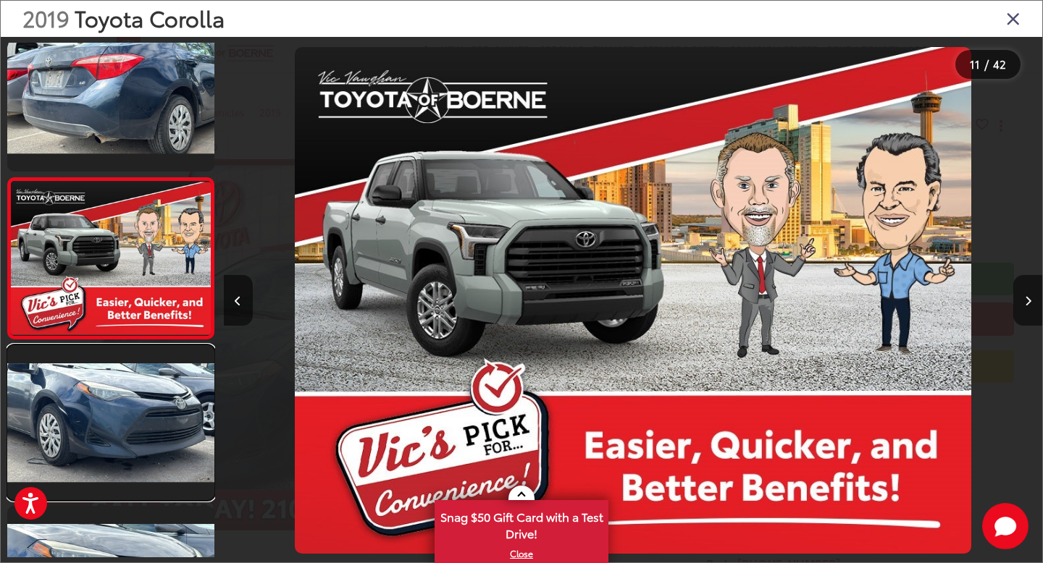
click at [151, 440] on link at bounding box center [110, 422] width 207 height 155
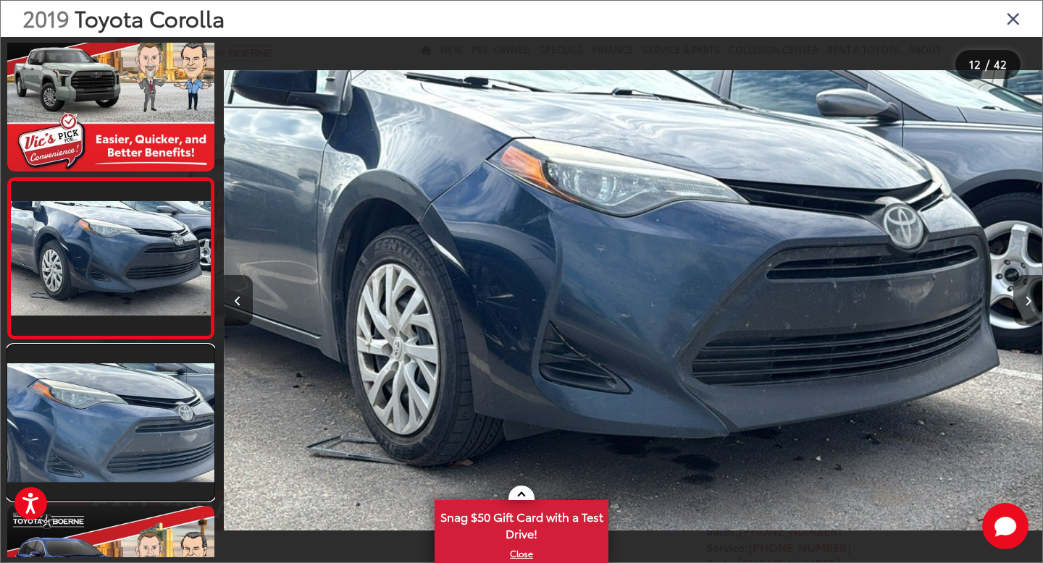
click at [151, 440] on link at bounding box center [110, 422] width 207 height 155
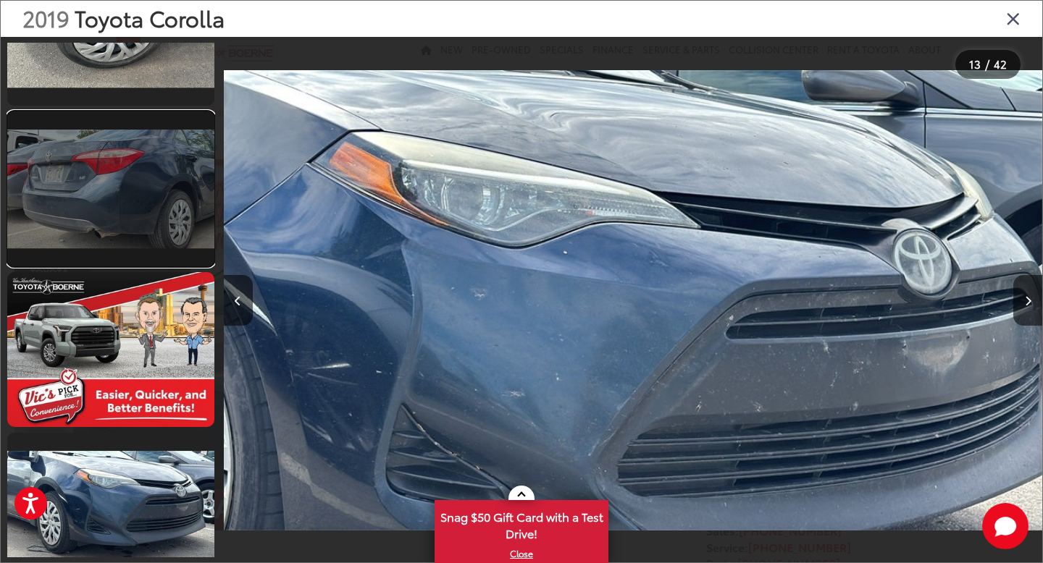
click at [154, 198] on link at bounding box center [110, 189] width 207 height 155
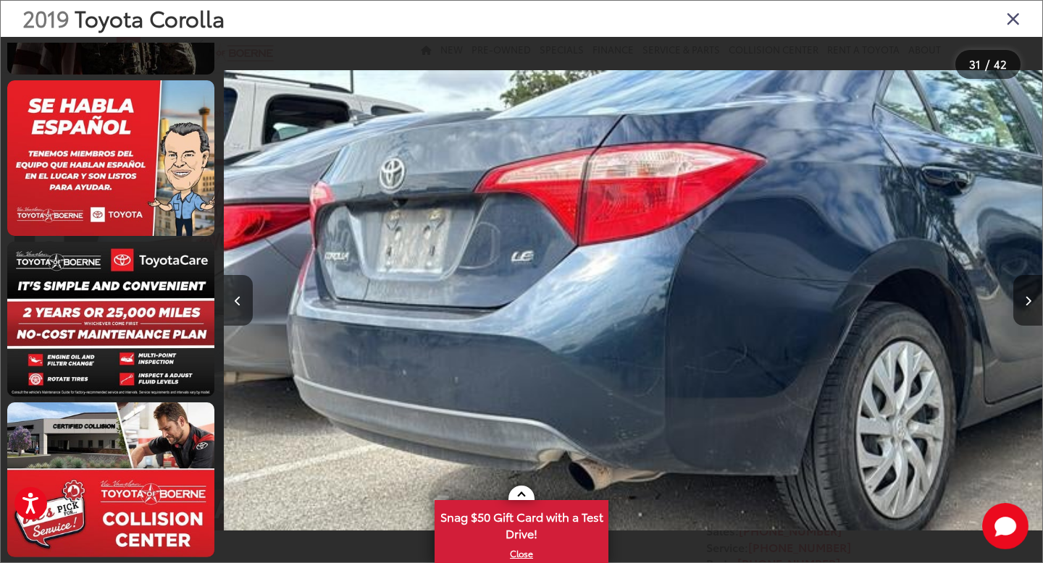
click at [1015, 19] on icon "Close gallery" at bounding box center [1013, 18] width 14 height 19
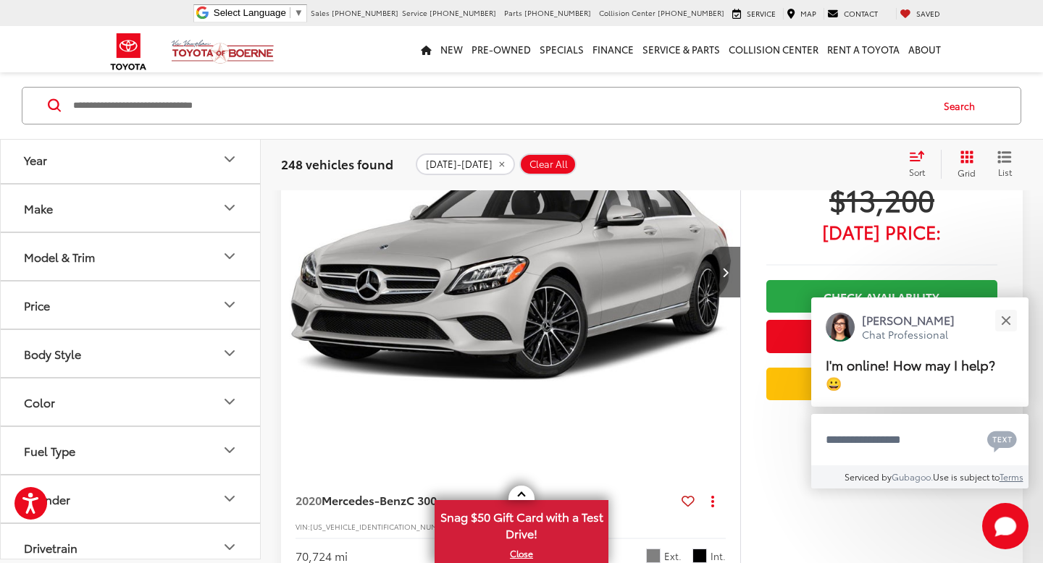
scroll to position [1516, 0]
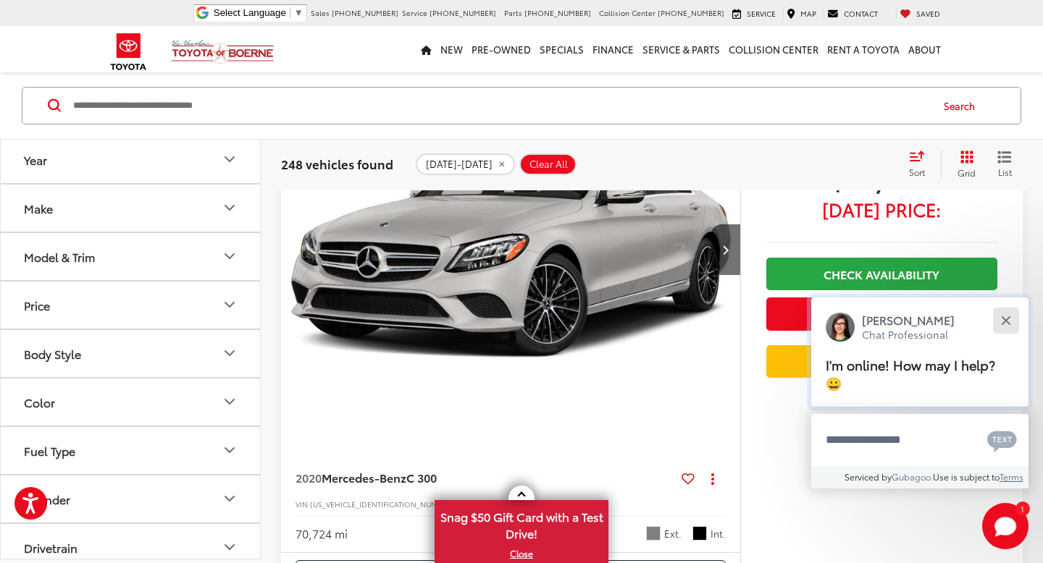
click at [1012, 336] on button "Close" at bounding box center [1005, 320] width 31 height 31
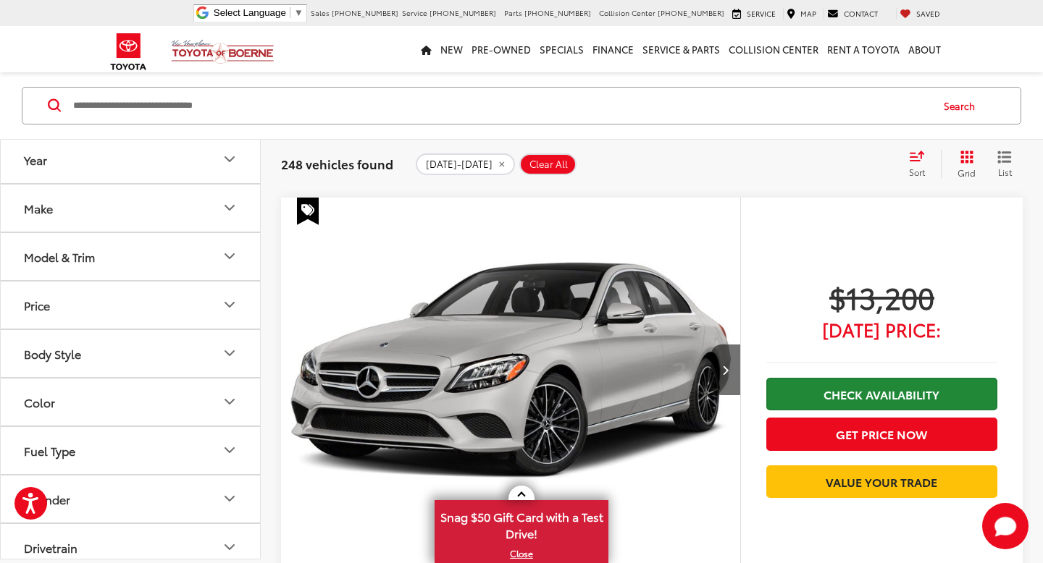
scroll to position [1322, 0]
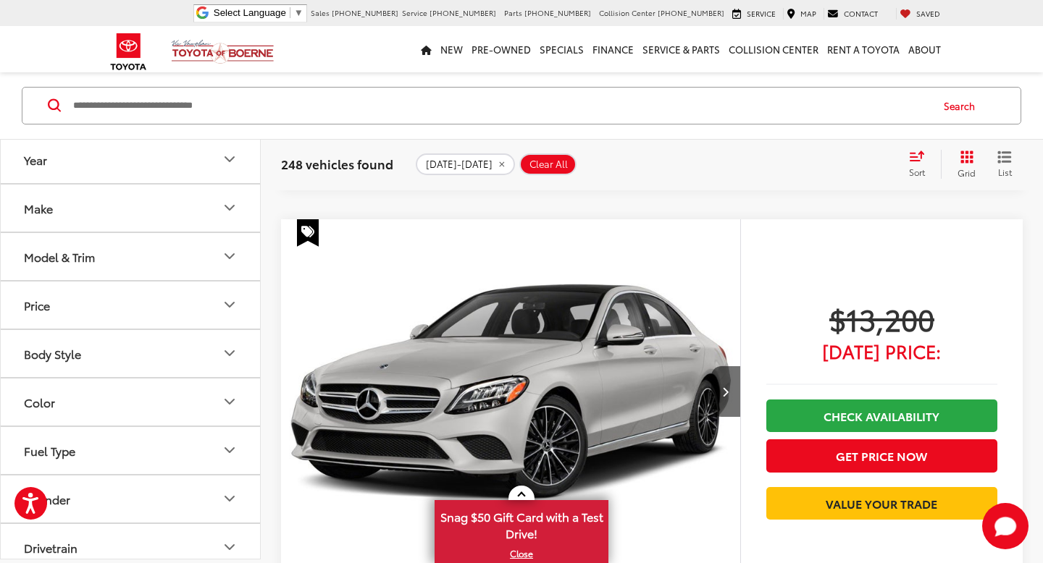
click at [585, 320] on img "2020 Mercedes-Benz C-Class C 300 0" at bounding box center [510, 392] width 461 height 346
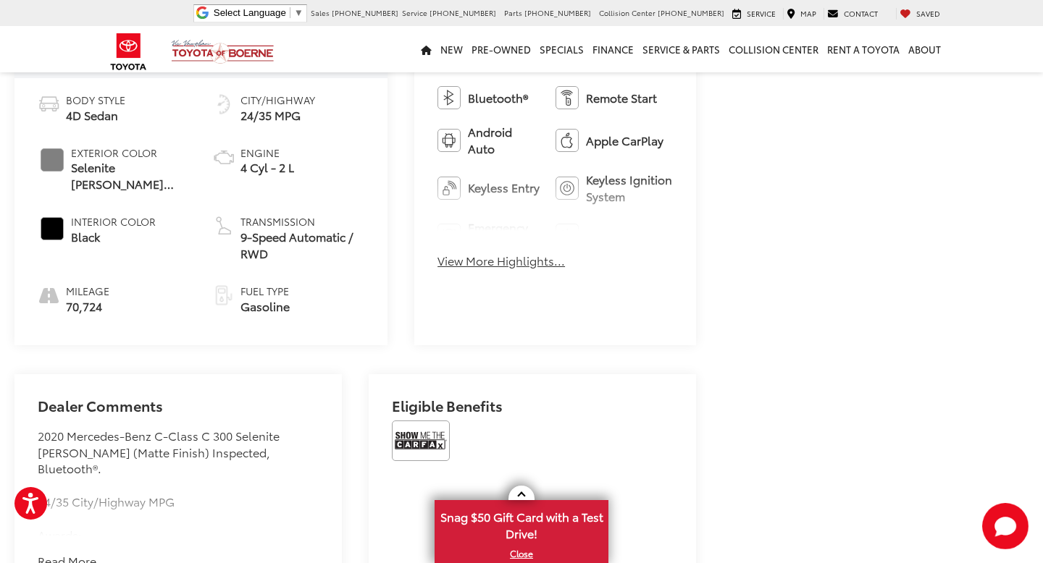
scroll to position [698, 0]
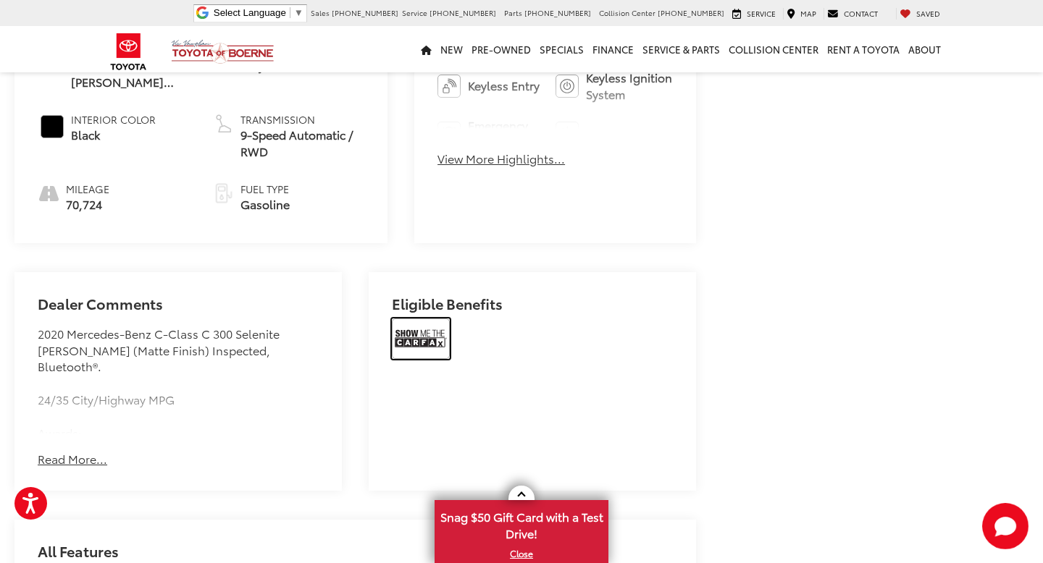
click at [421, 319] on img at bounding box center [421, 339] width 58 height 41
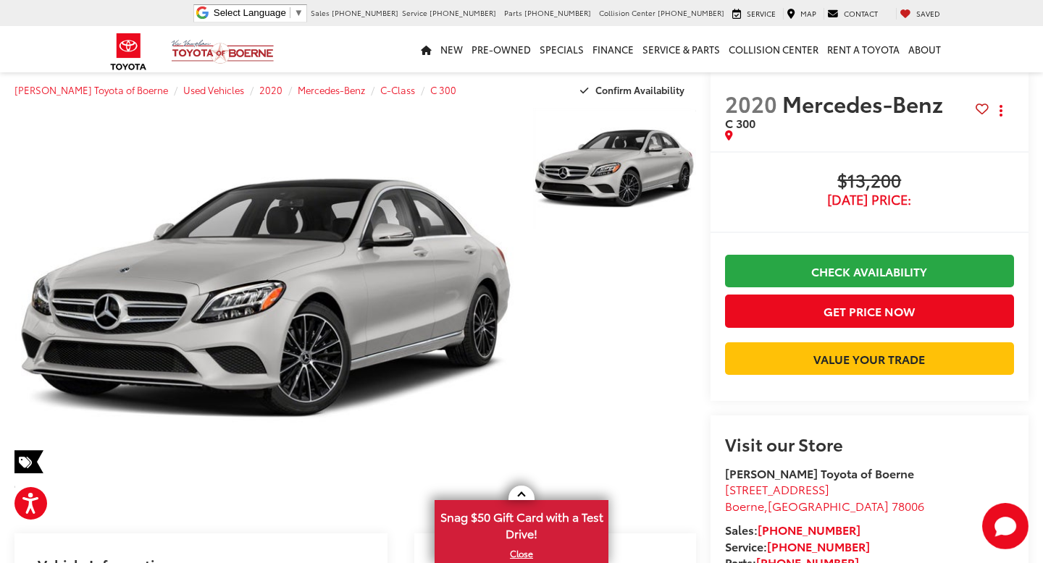
scroll to position [27, 0]
